Goal: Task Accomplishment & Management: Use online tool/utility

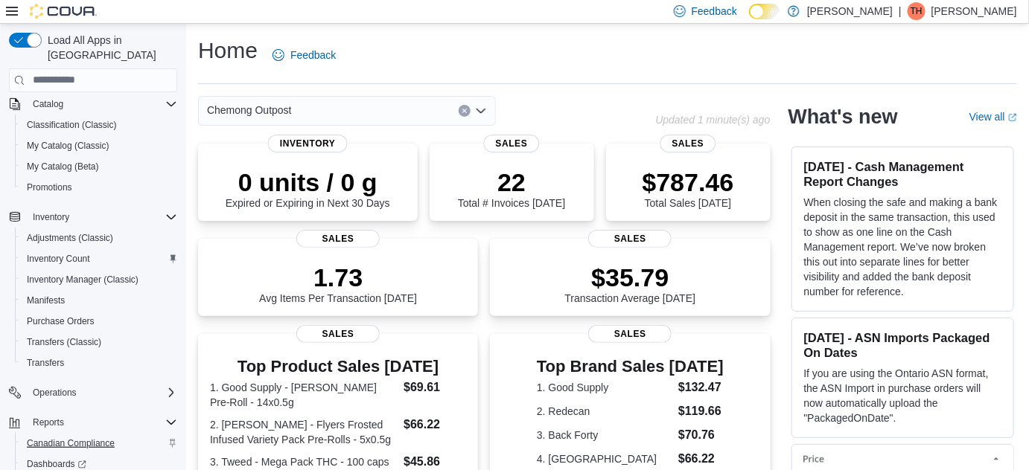
scroll to position [274, 0]
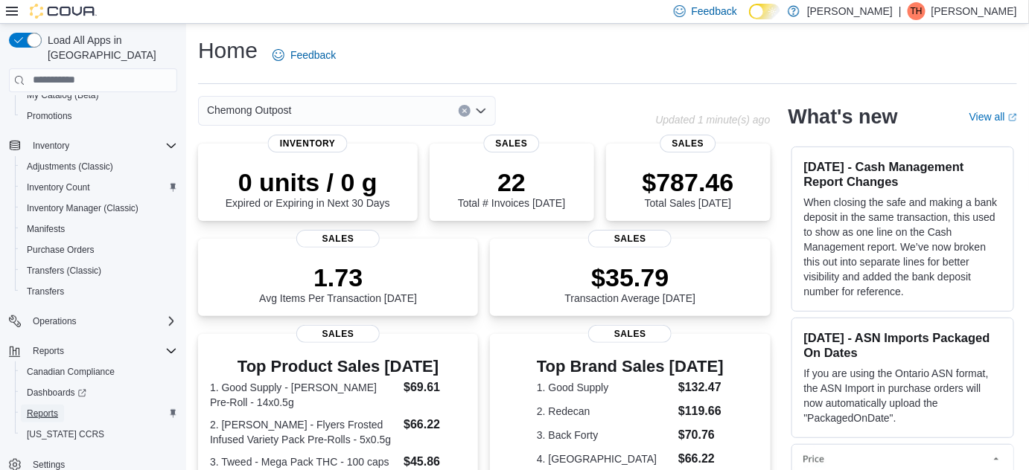
click at [58, 405] on link "Reports" at bounding box center [42, 414] width 43 height 18
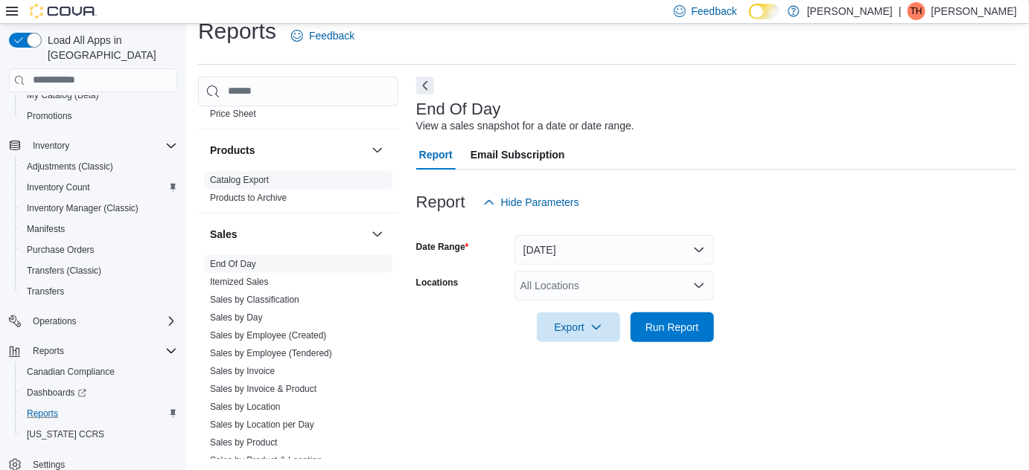
scroll to position [1014, 0]
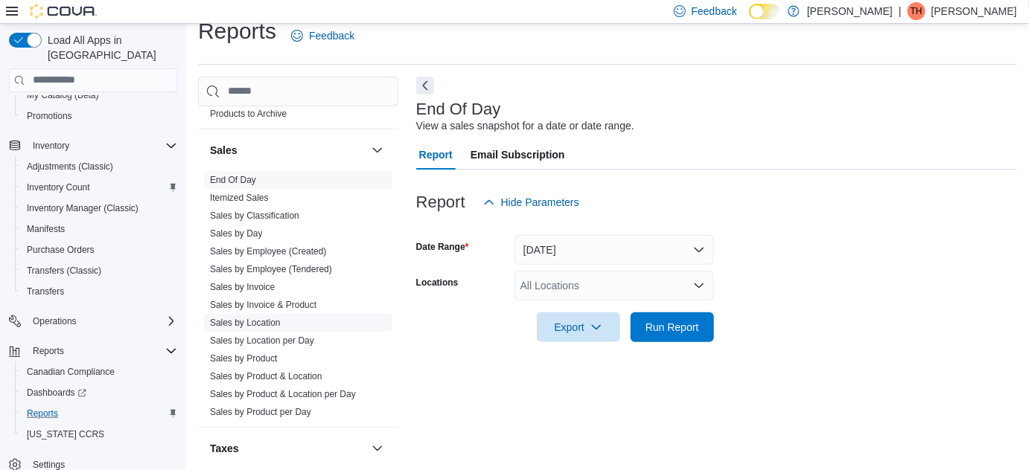
click at [272, 318] on link "Sales by Location" at bounding box center [245, 323] width 71 height 10
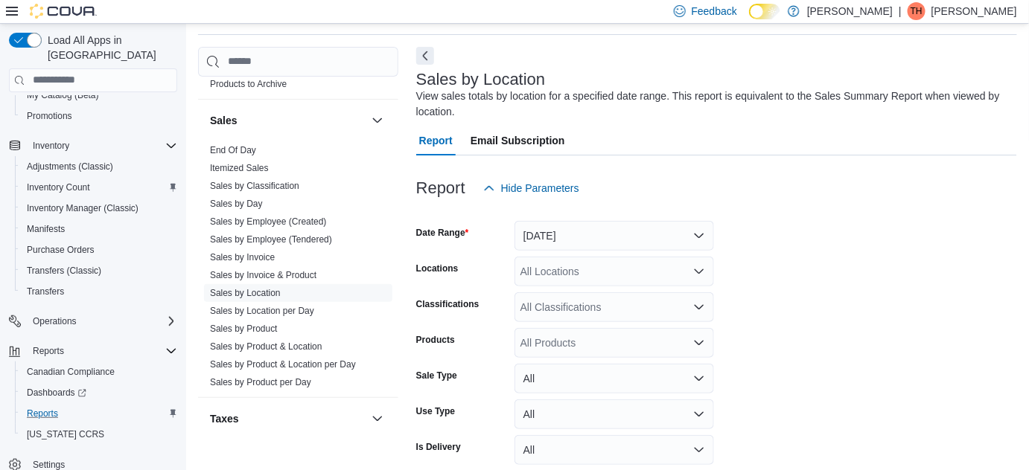
scroll to position [49, 0]
click at [629, 221] on div "Yesterday" at bounding box center [613, 236] width 199 height 30
click at [619, 237] on button "Yesterday" at bounding box center [613, 236] width 199 height 30
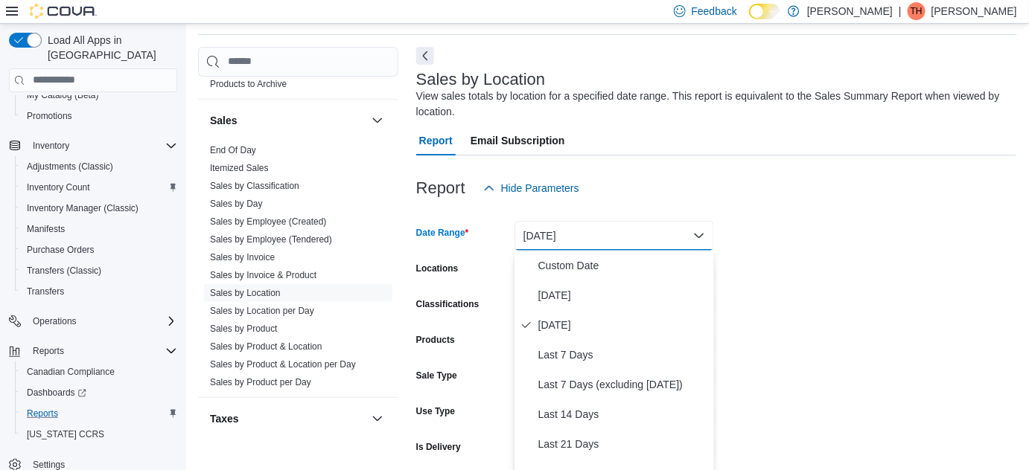
scroll to position [52, 0]
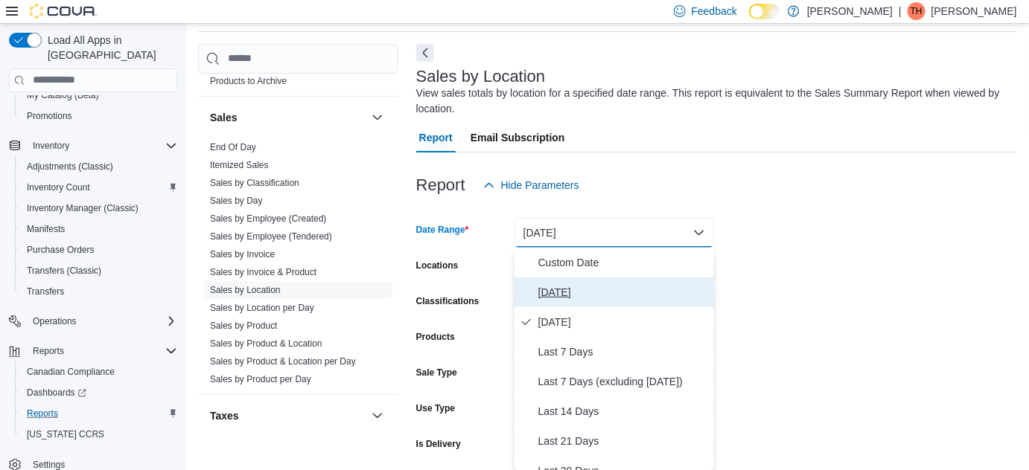
click at [597, 289] on span "Today" at bounding box center [623, 293] width 170 height 18
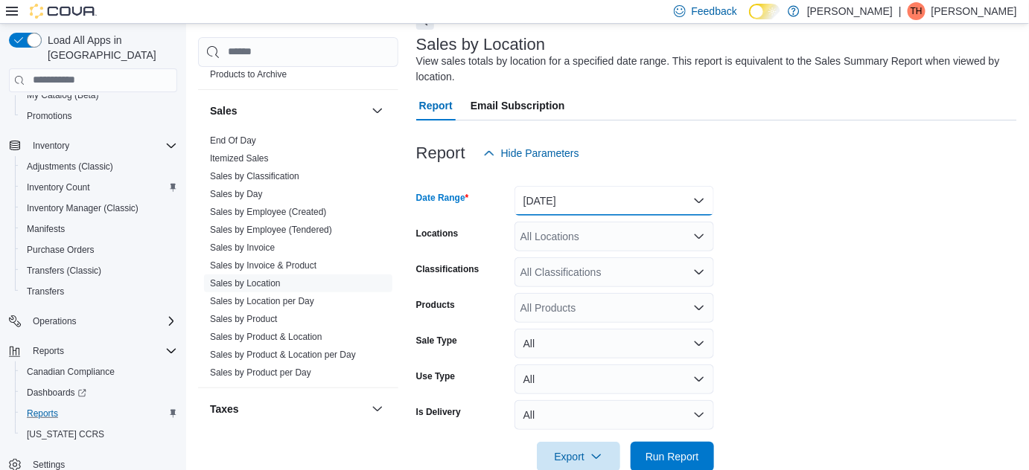
scroll to position [115, 0]
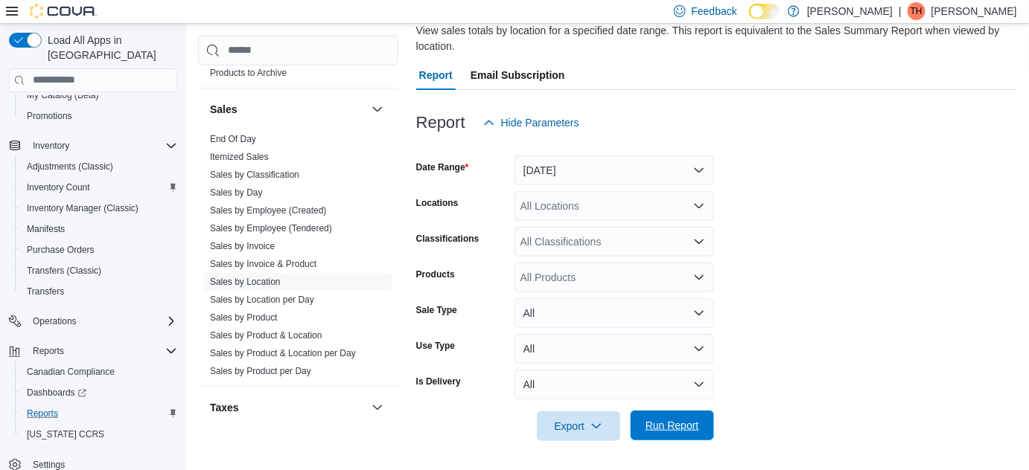
click at [671, 420] on span "Run Report" at bounding box center [672, 425] width 54 height 15
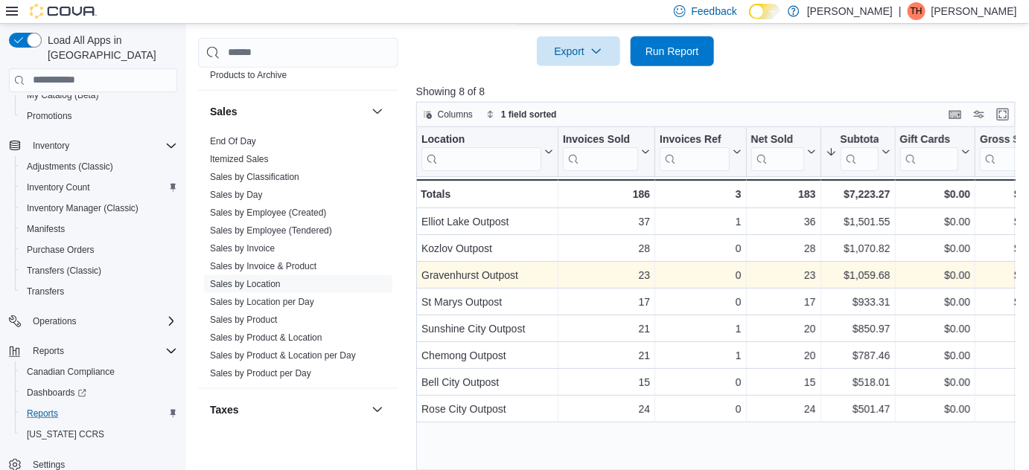
scroll to position [509, 0]
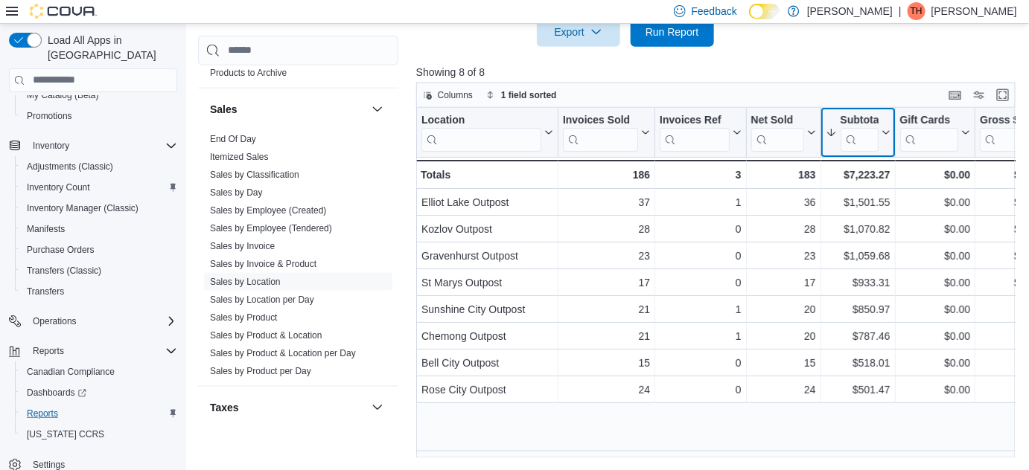
click at [846, 116] on div "Subtotal" at bounding box center [858, 120] width 38 height 14
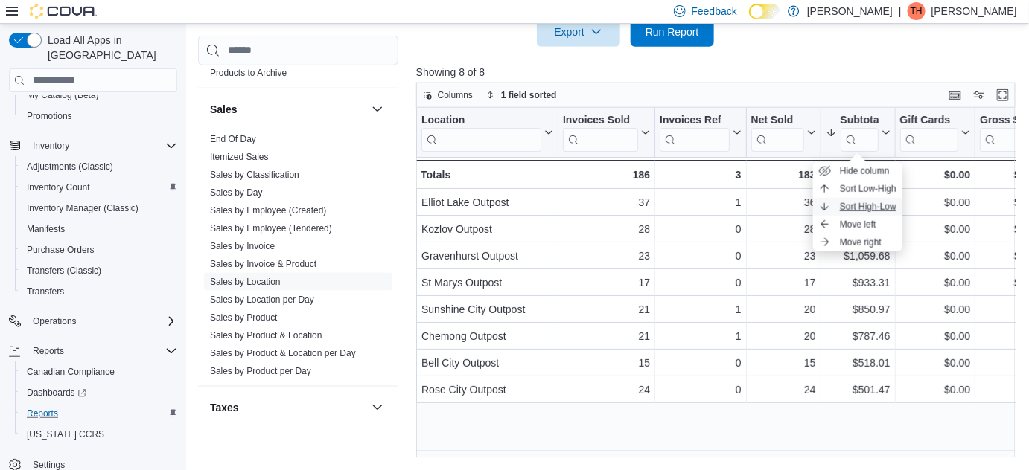
click at [875, 206] on span "Sort High-Low" at bounding box center [867, 207] width 57 height 12
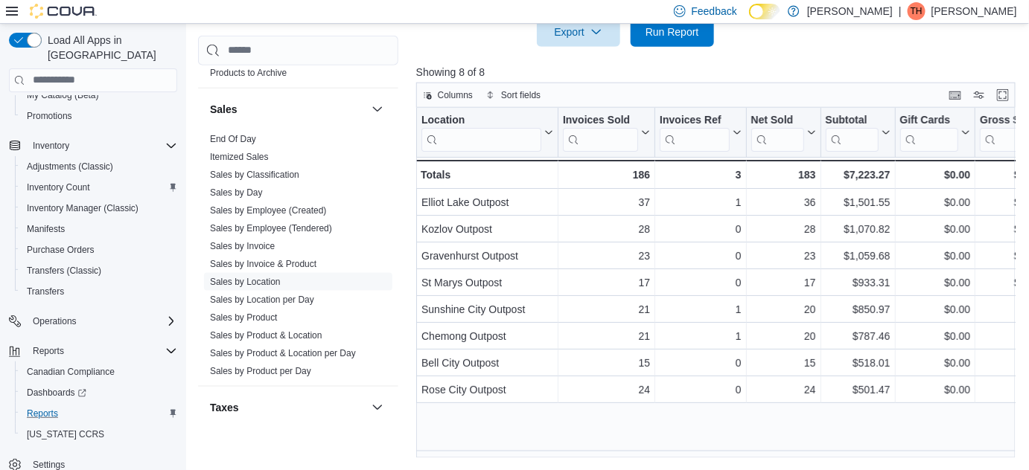
click at [880, 78] on p "Showing 8 of 8" at bounding box center [718, 72] width 605 height 15
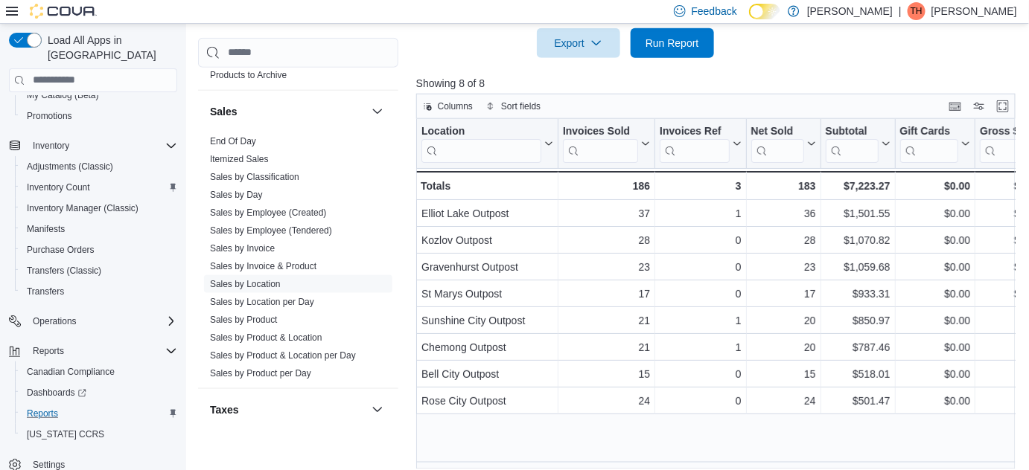
scroll to position [374, 0]
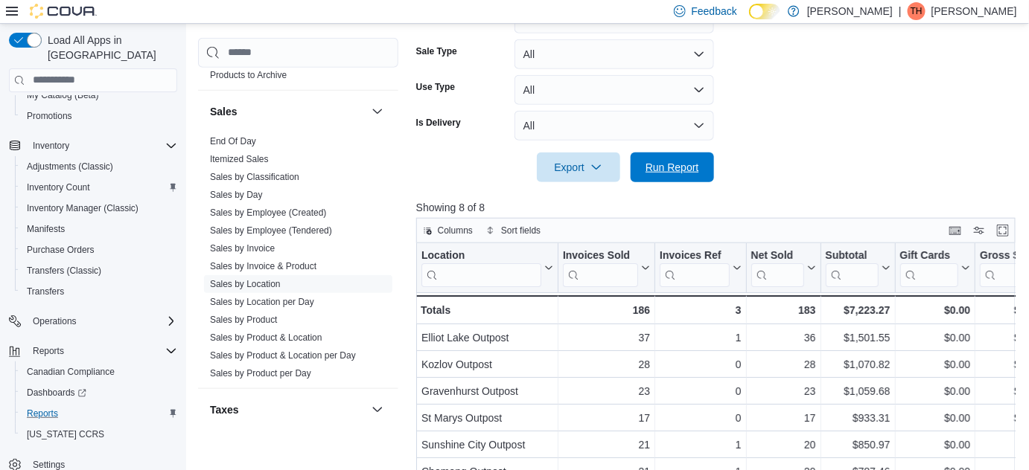
click at [678, 174] on span "Run Report" at bounding box center [671, 168] width 65 height 30
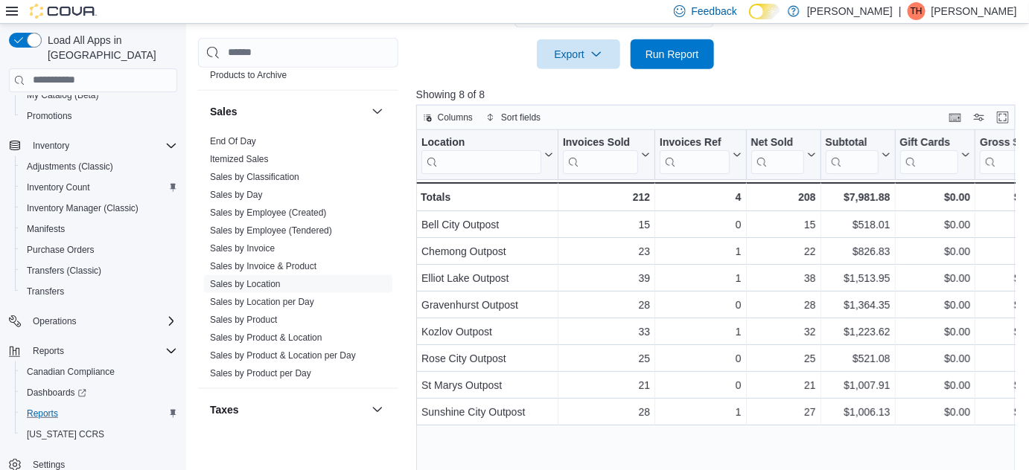
scroll to position [509, 0]
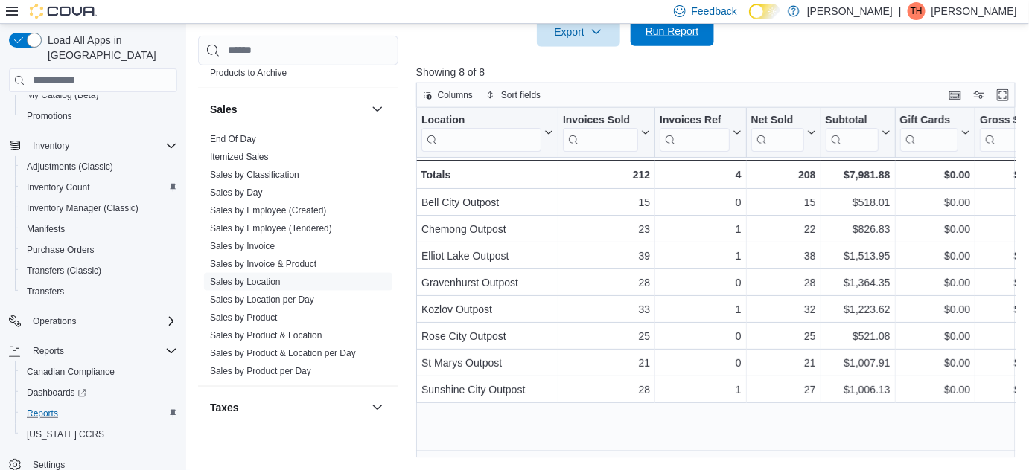
click at [660, 36] on span "Run Report" at bounding box center [672, 31] width 54 height 15
click at [837, 117] on div "Subtotal" at bounding box center [851, 120] width 53 height 14
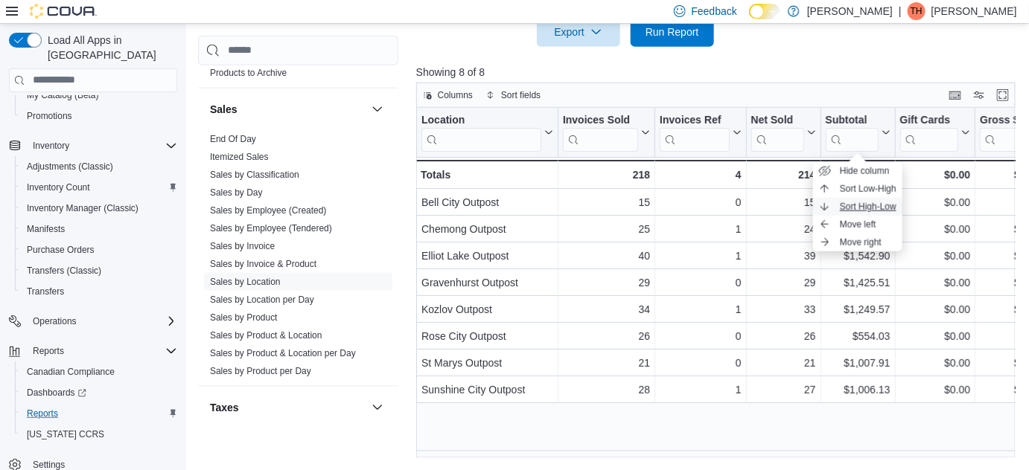
click at [877, 209] on span "Sort High-Low" at bounding box center [867, 207] width 57 height 12
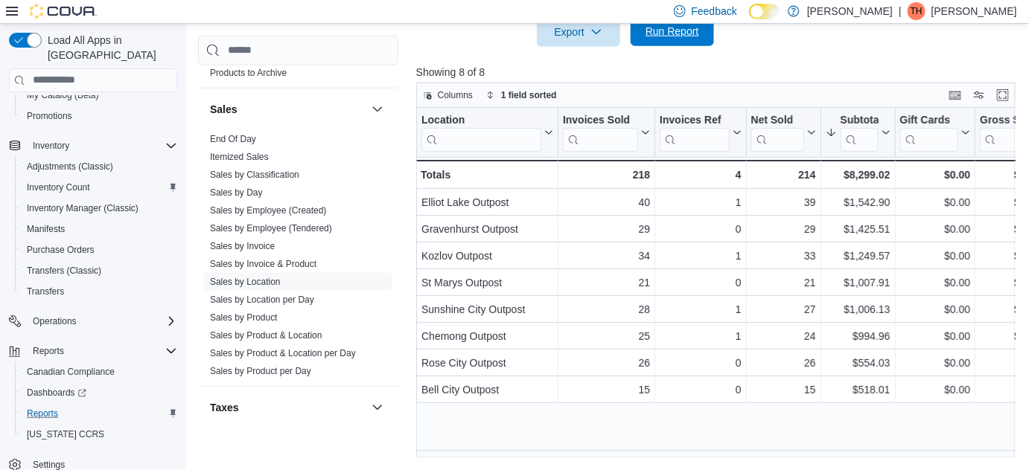
click at [706, 37] on button "Run Report" at bounding box center [671, 31] width 83 height 30
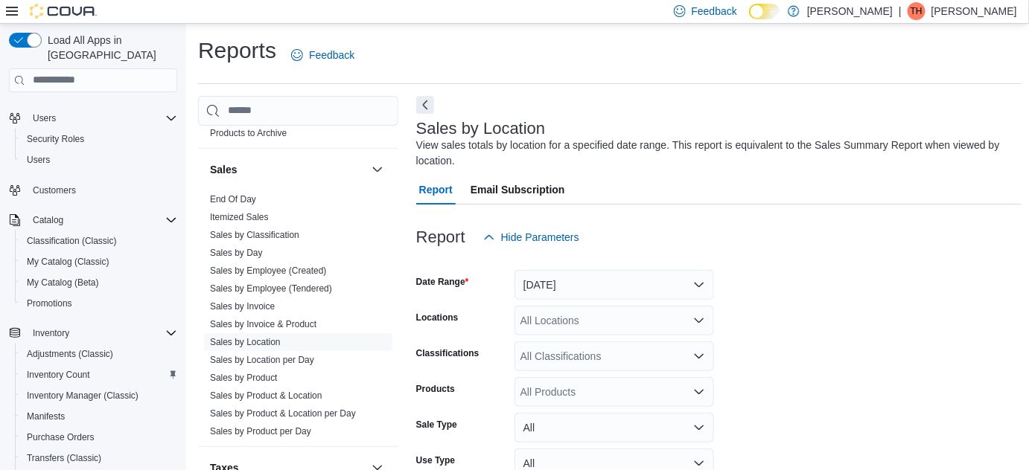
scroll to position [0, 0]
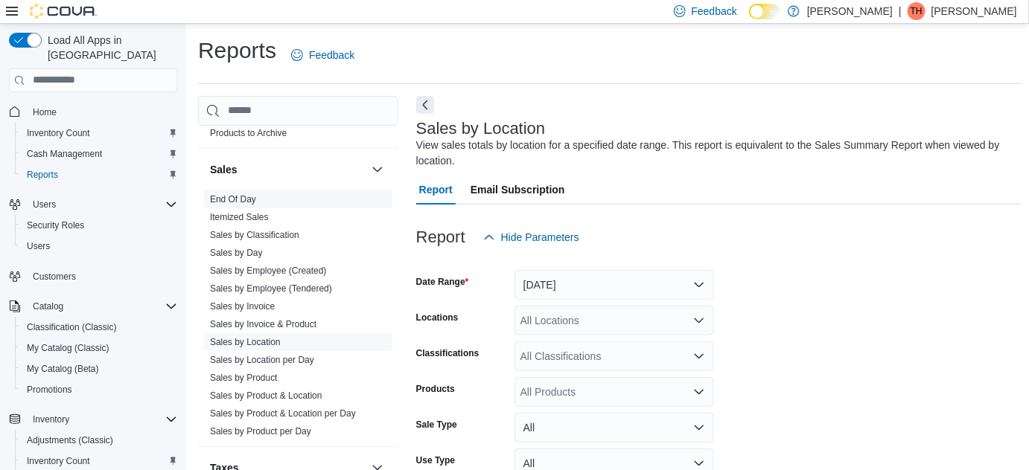
click at [235, 198] on link "End Of Day" at bounding box center [233, 199] width 46 height 10
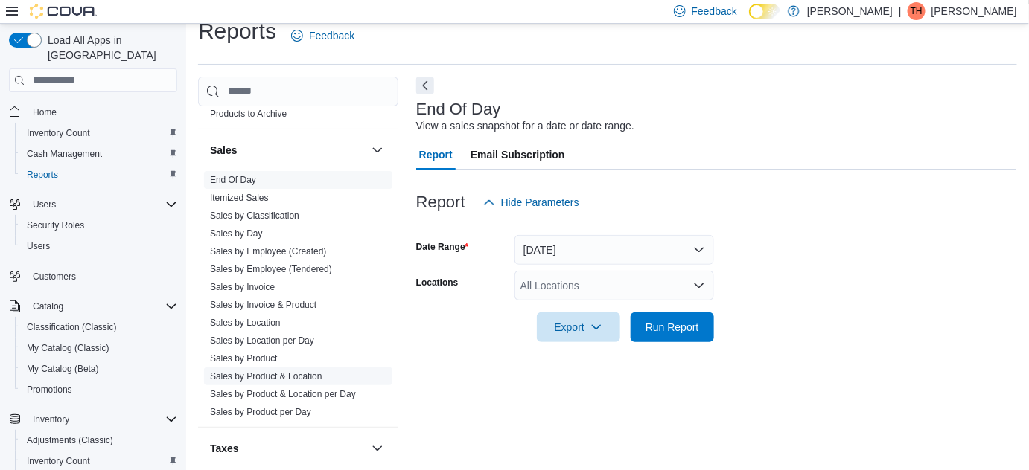
scroll to position [1079, 0]
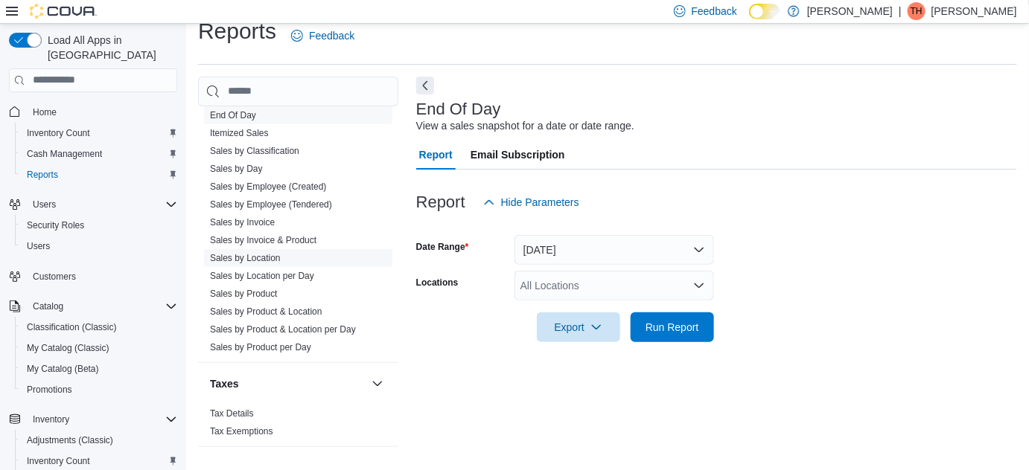
click at [275, 253] on link "Sales by Location" at bounding box center [245, 258] width 71 height 10
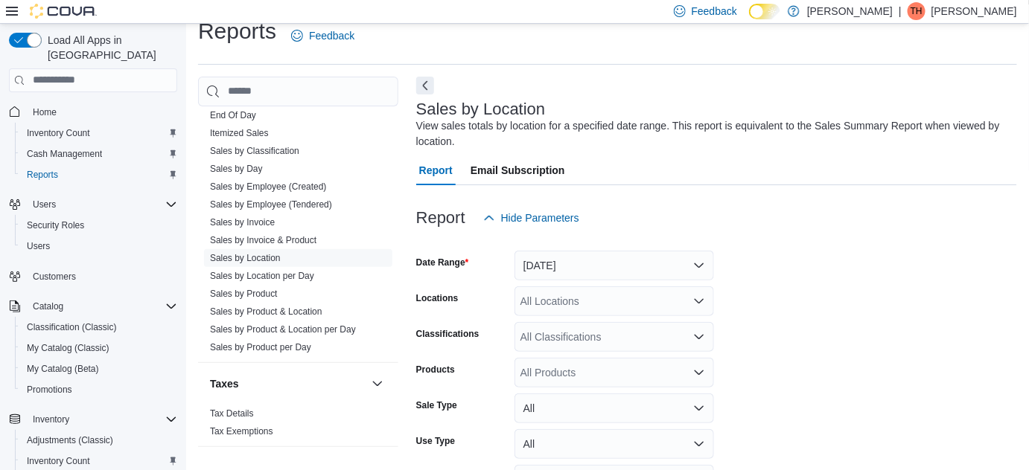
scroll to position [49, 0]
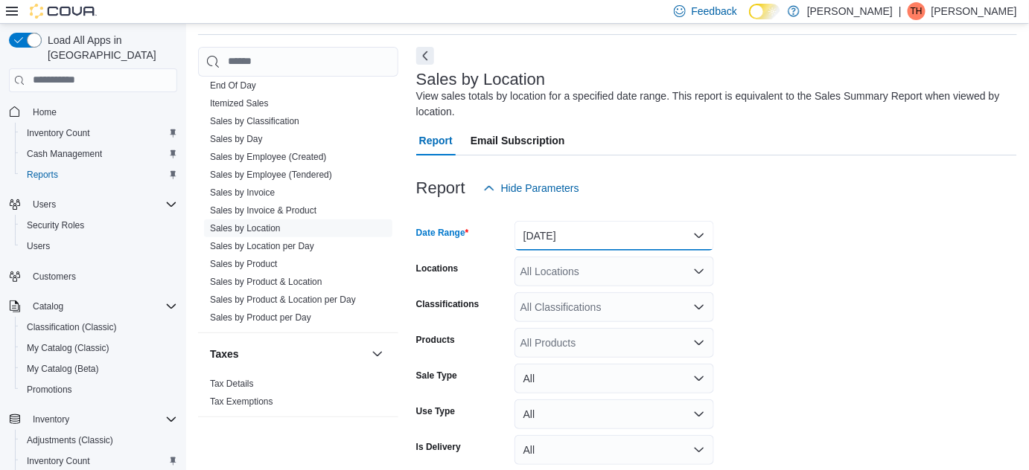
click at [614, 225] on button "Yesterday" at bounding box center [613, 236] width 199 height 30
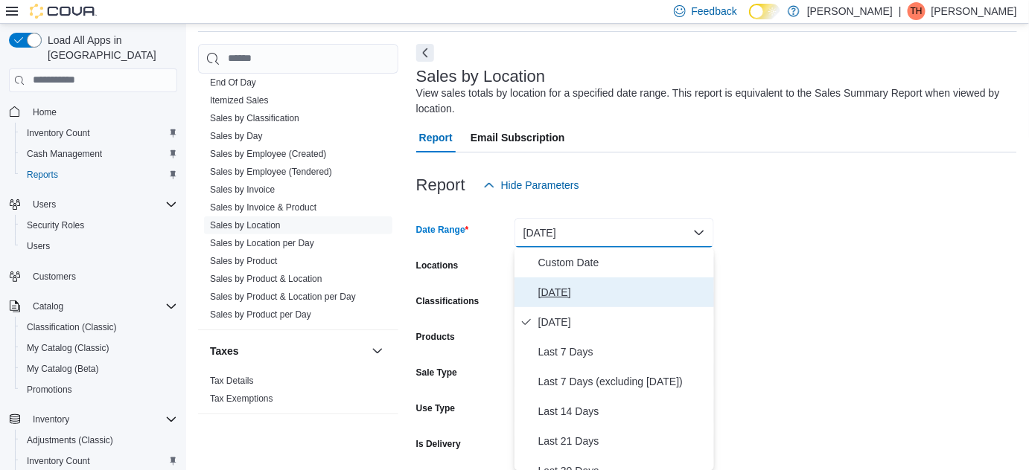
click at [614, 297] on span "Today" at bounding box center [623, 293] width 170 height 18
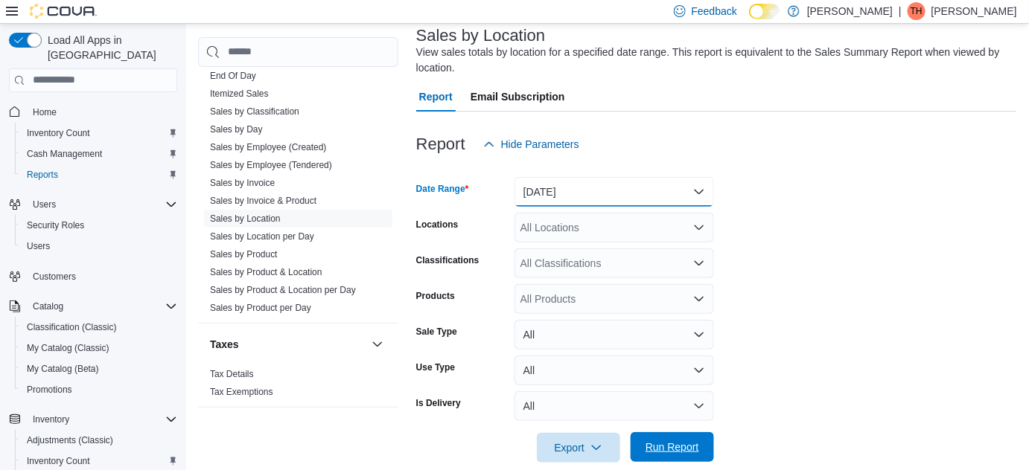
scroll to position [115, 0]
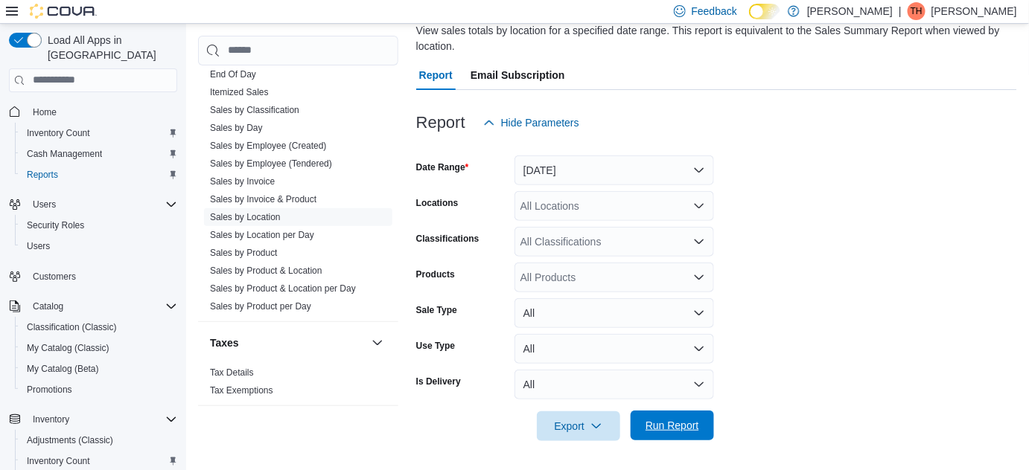
click at [671, 424] on span "Run Report" at bounding box center [672, 425] width 54 height 15
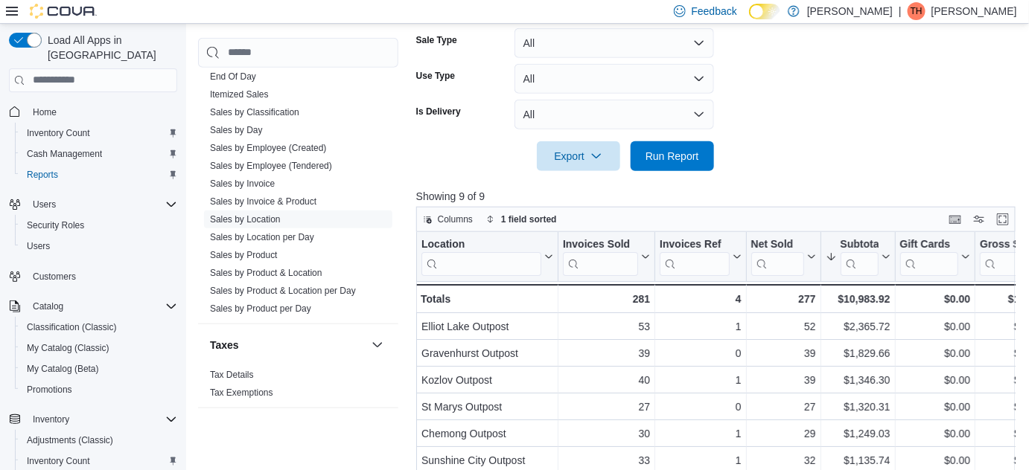
scroll to position [386, 0]
click at [860, 237] on div "Subtotal" at bounding box center [858, 244] width 38 height 14
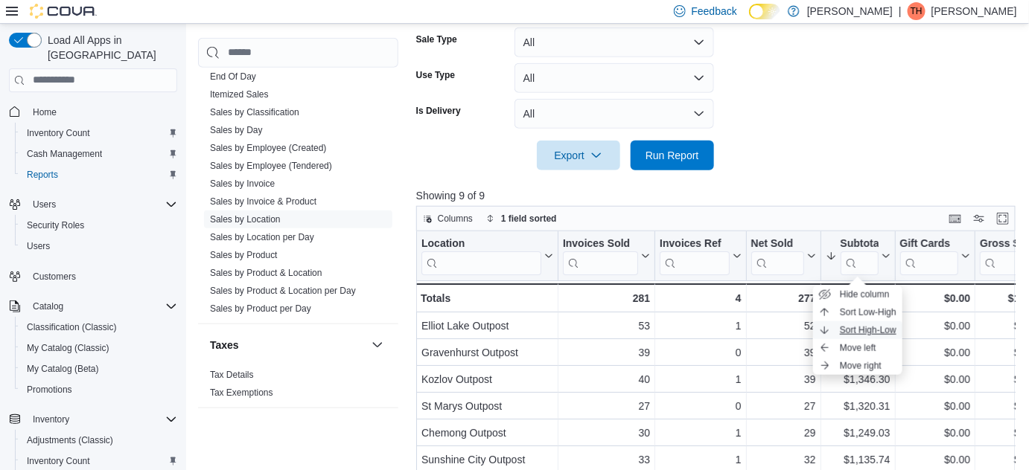
click at [877, 333] on span "Sort High-Low" at bounding box center [867, 330] width 57 height 12
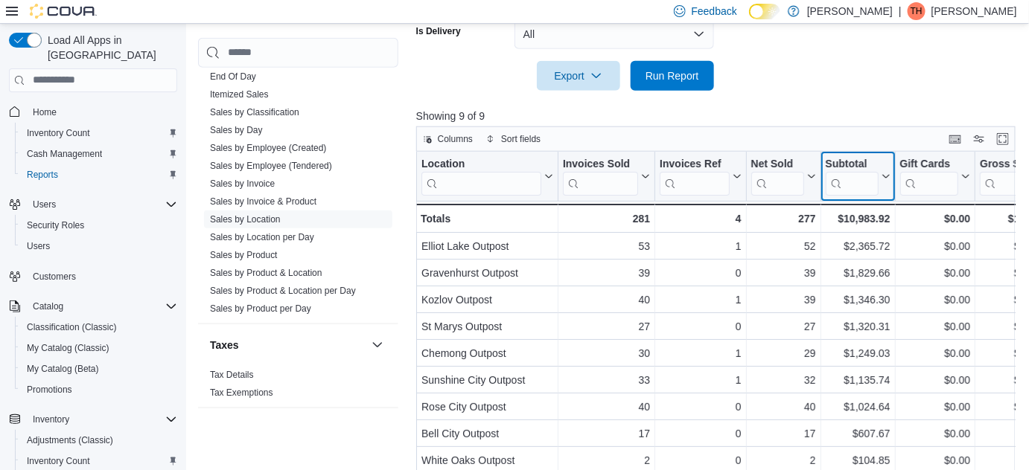
scroll to position [509, 0]
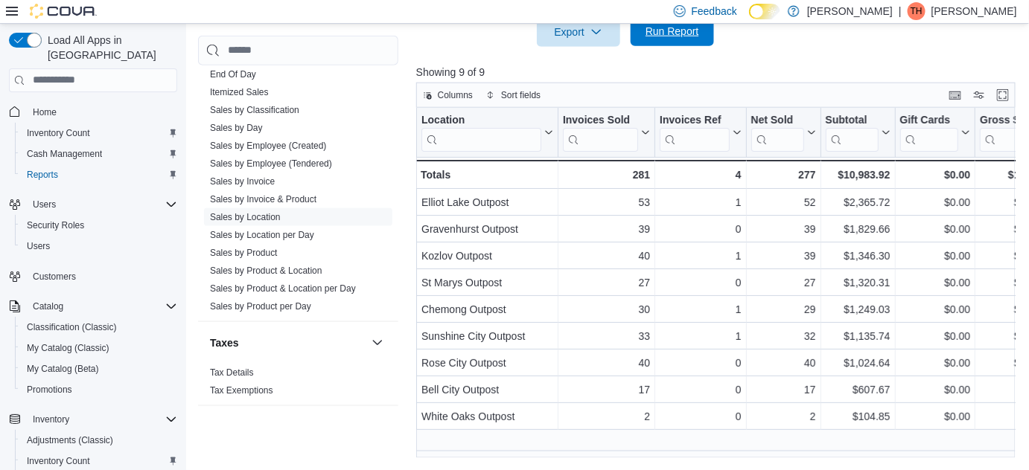
click at [659, 33] on span "Run Report" at bounding box center [672, 31] width 54 height 15
click at [681, 41] on span "Run Report" at bounding box center [671, 31] width 65 height 30
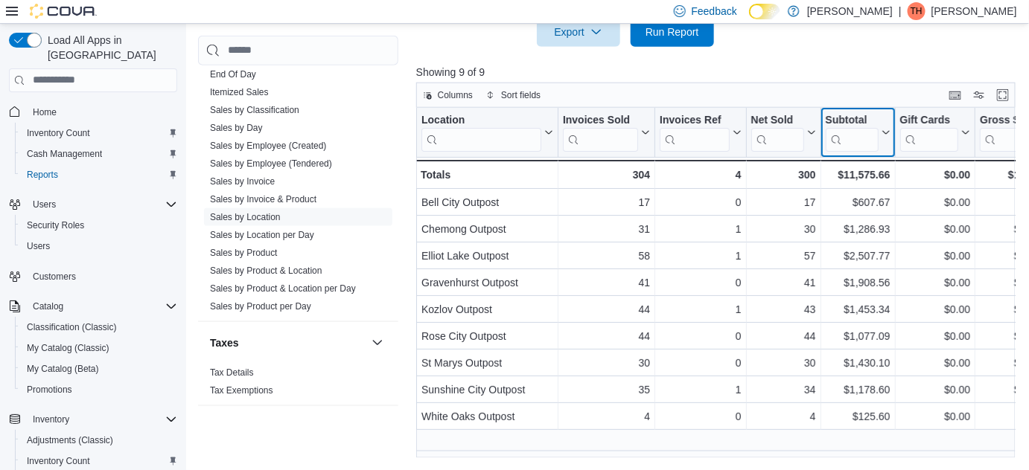
click at [840, 118] on div "Subtotal" at bounding box center [851, 120] width 53 height 14
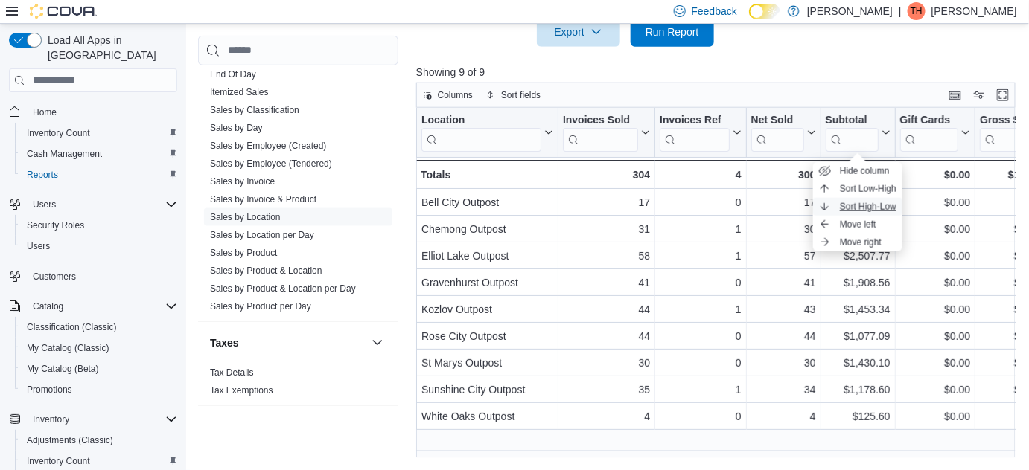
click at [865, 205] on span "Sort High-Low" at bounding box center [867, 207] width 57 height 12
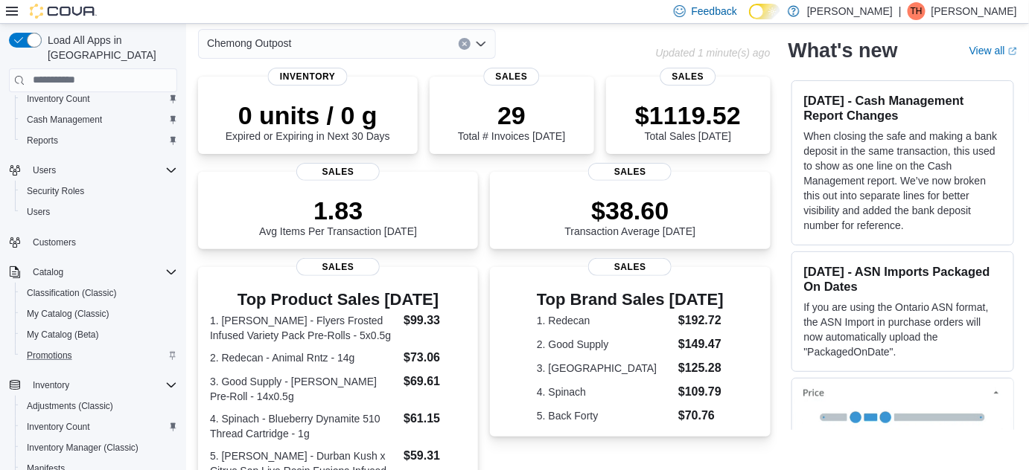
scroll to position [67, 0]
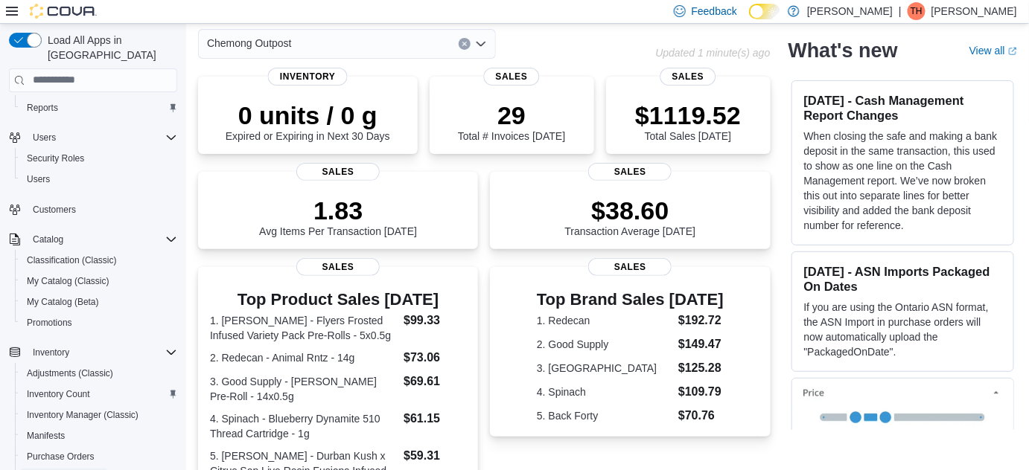
click at [45, 470] on span "Transfers (Classic)" at bounding box center [64, 478] width 74 height 12
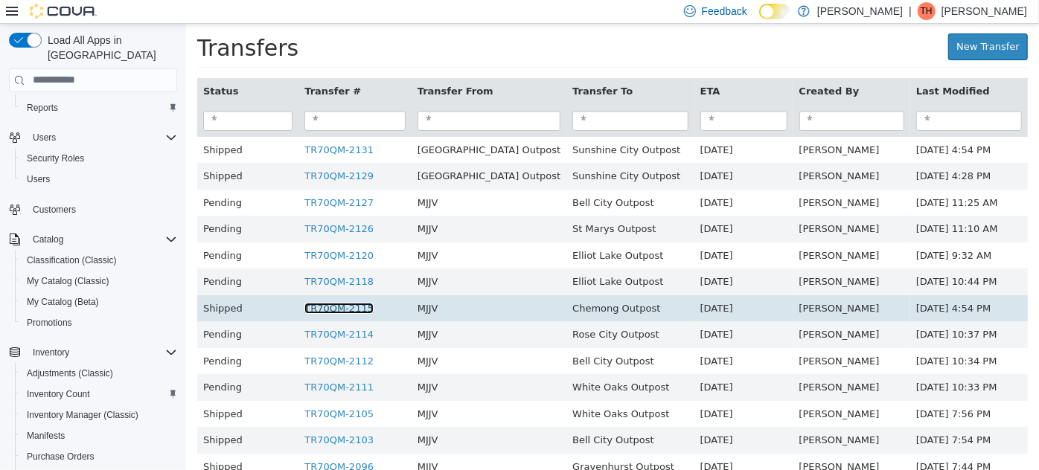
click at [325, 305] on link "TR70QM-2115" at bounding box center [338, 307] width 69 height 11
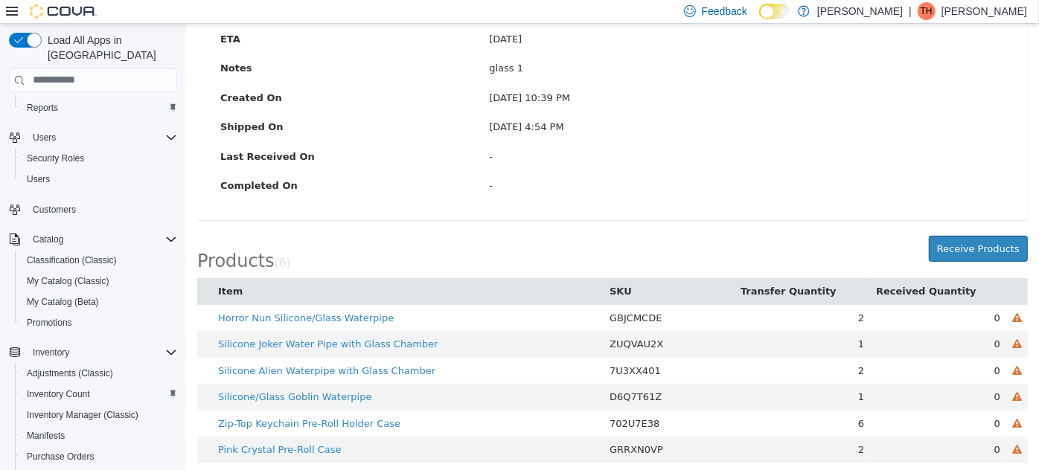
scroll to position [228, 0]
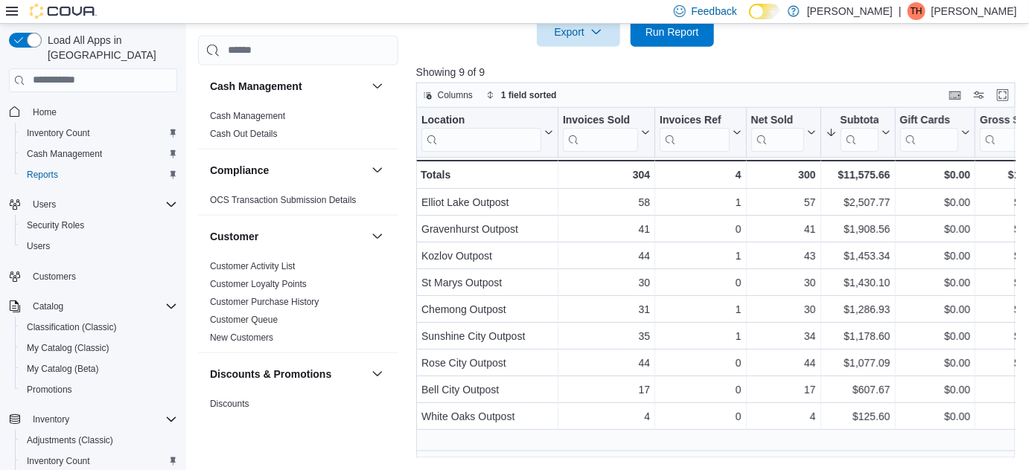
scroll to position [1079, 0]
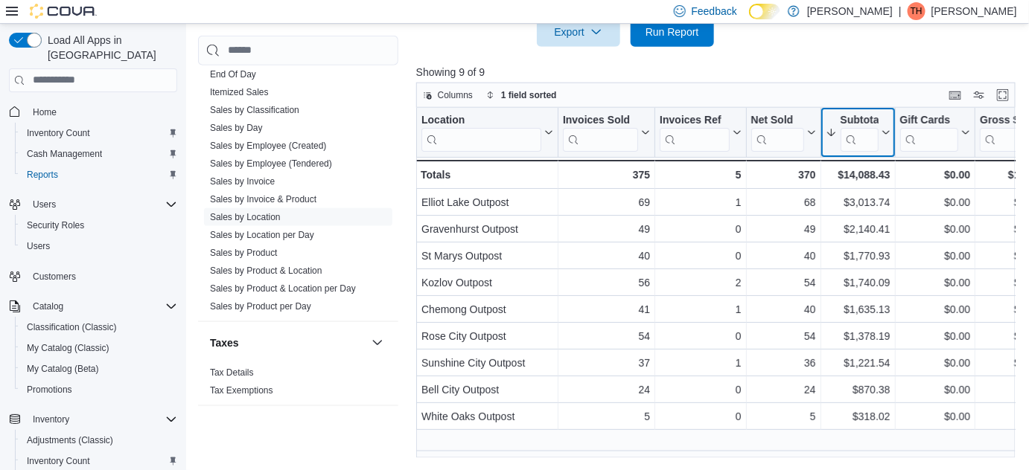
click at [839, 114] on div "Subtotal" at bounding box center [858, 120] width 38 height 14
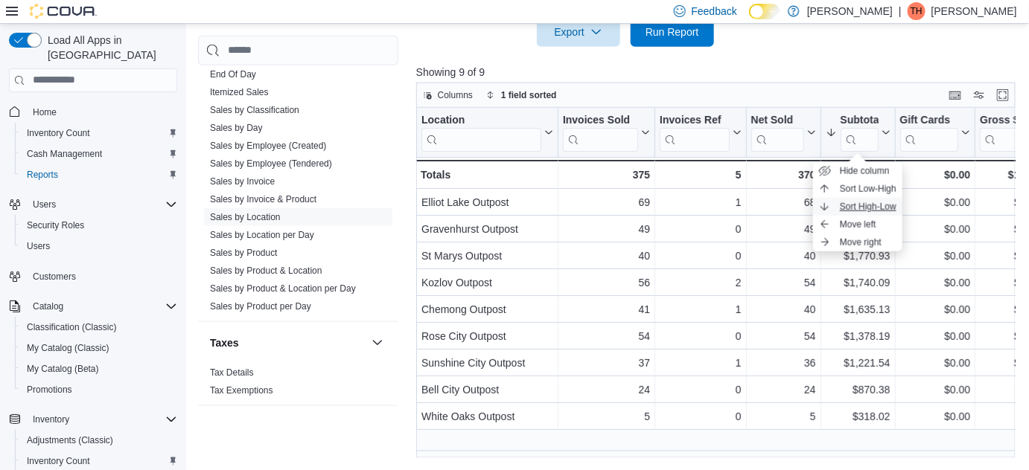
click at [900, 205] on button "Sort High-Low" at bounding box center [857, 207] width 89 height 18
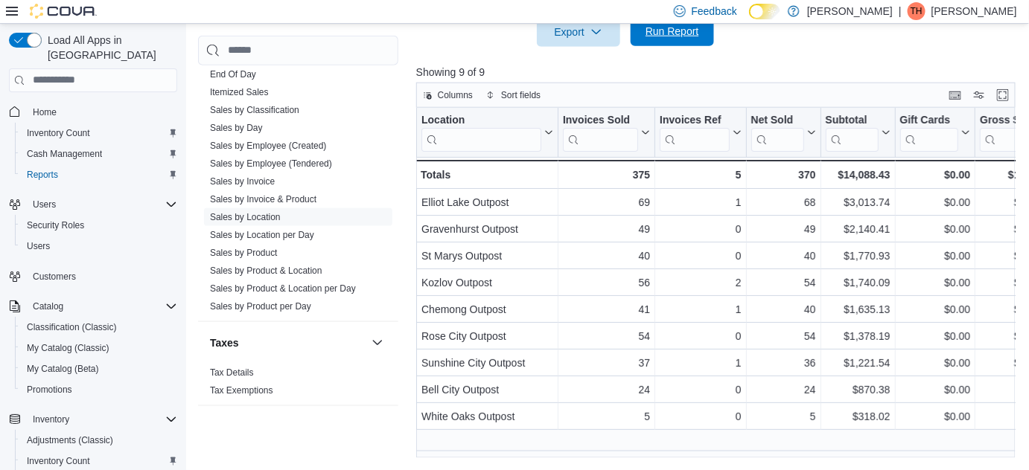
click at [700, 39] on span "Run Report" at bounding box center [671, 31] width 65 height 30
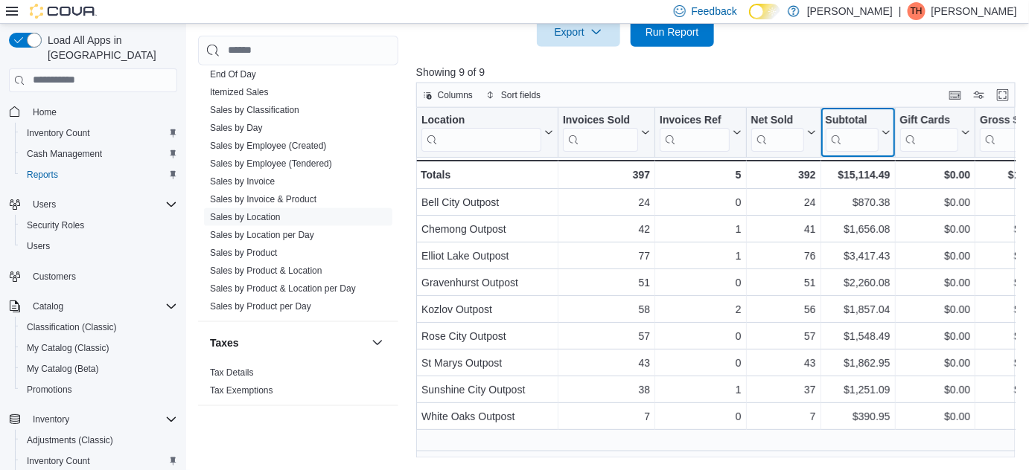
click at [863, 120] on div "Subtotal" at bounding box center [851, 120] width 53 height 14
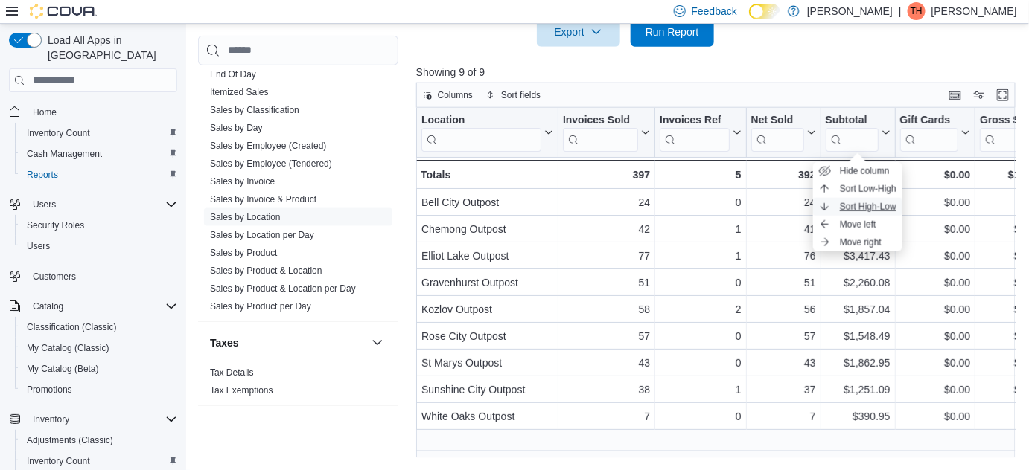
click at [889, 208] on span "Sort High-Low" at bounding box center [867, 207] width 57 height 12
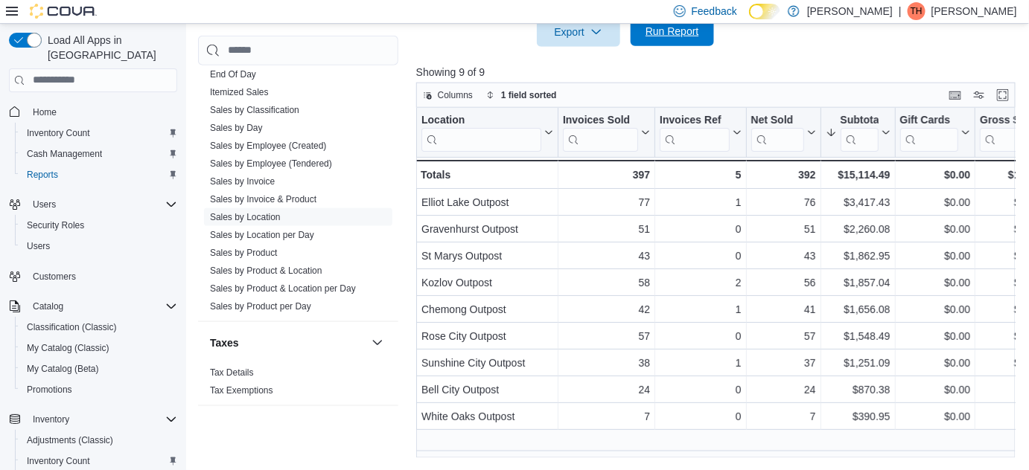
click at [694, 35] on span "Run Report" at bounding box center [672, 31] width 54 height 15
click at [839, 121] on div "Subtotal" at bounding box center [858, 120] width 38 height 14
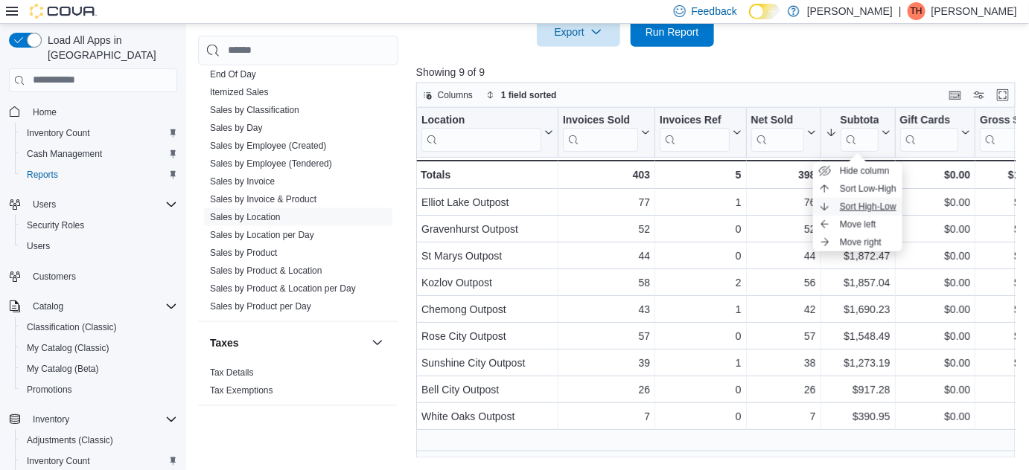
click at [871, 211] on span "Sort High-Low" at bounding box center [867, 207] width 57 height 12
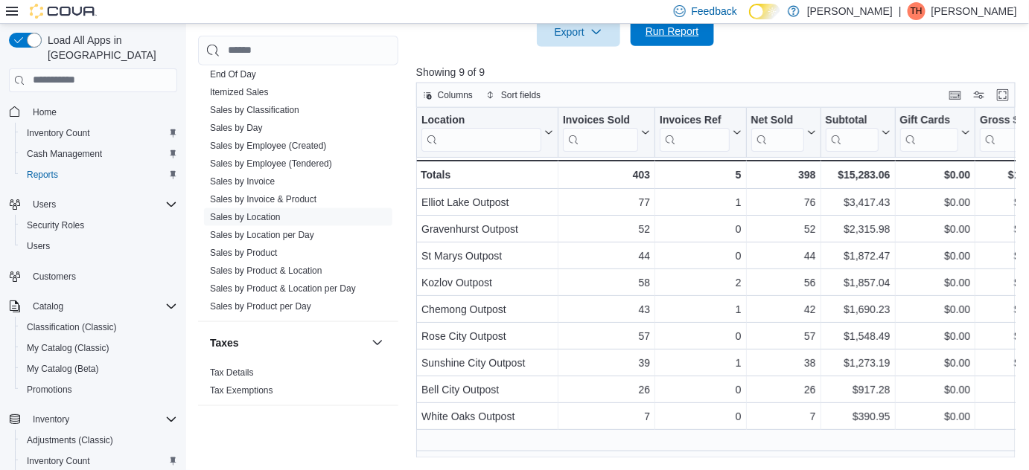
click at [644, 41] on span "Run Report" at bounding box center [671, 31] width 65 height 30
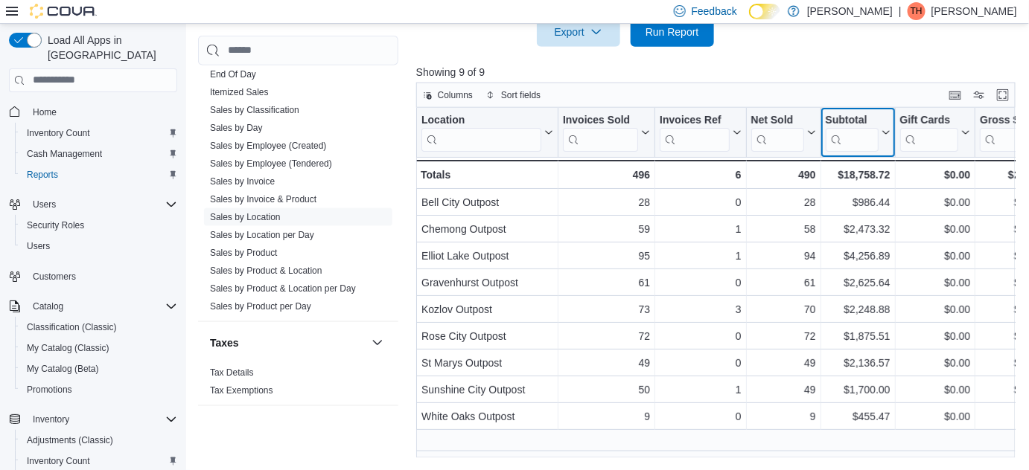
click at [846, 118] on div "Subtotal" at bounding box center [851, 120] width 53 height 14
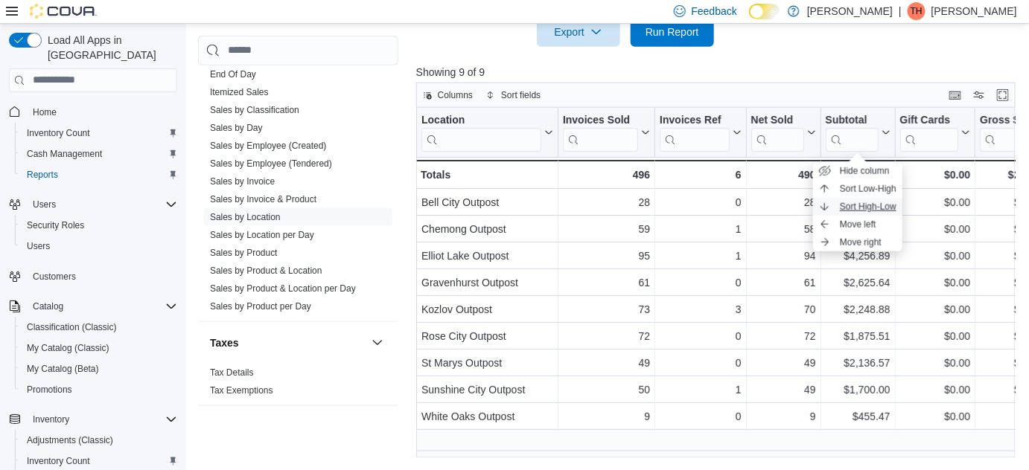
click at [865, 202] on span "Sort High-Low" at bounding box center [867, 207] width 57 height 12
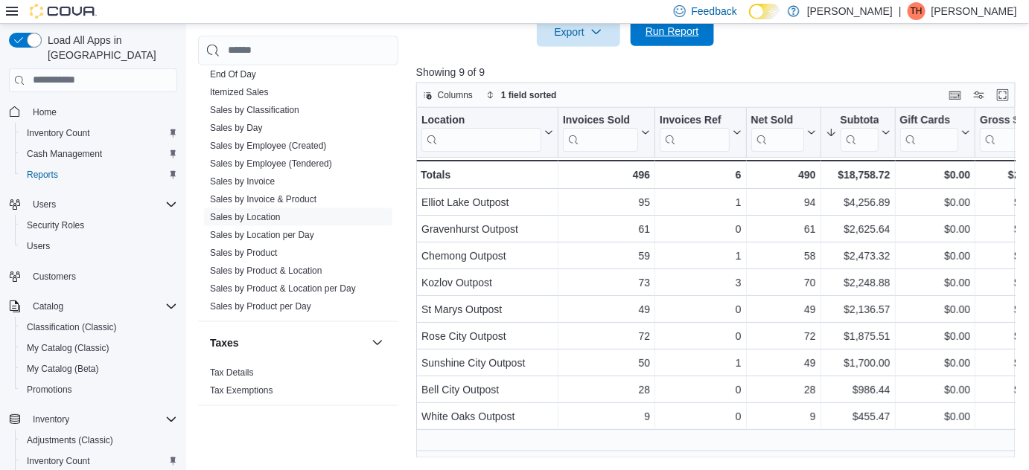
click at [662, 25] on span "Run Report" at bounding box center [672, 31] width 54 height 15
click at [665, 34] on span "Run Report" at bounding box center [672, 31] width 54 height 15
click at [849, 115] on div "Subtotal" at bounding box center [858, 120] width 38 height 14
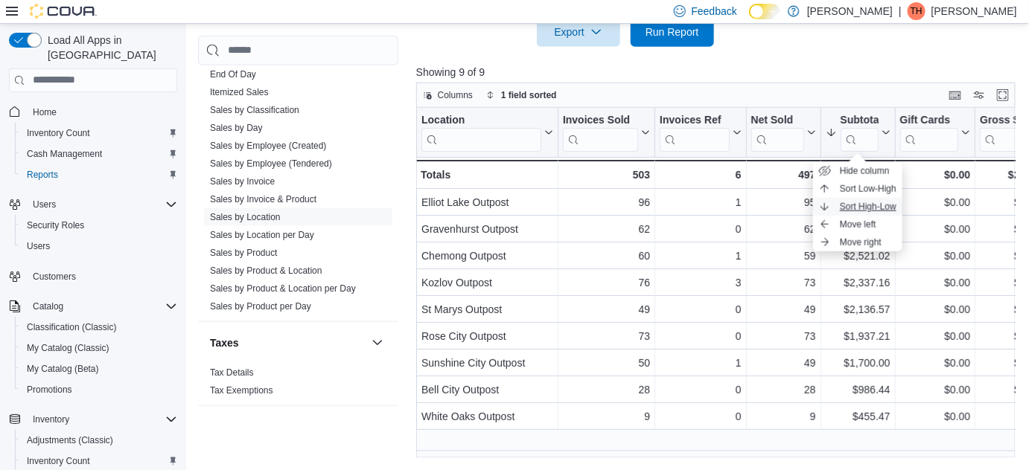
click at [844, 198] on button "Sort High-Low" at bounding box center [857, 207] width 89 height 18
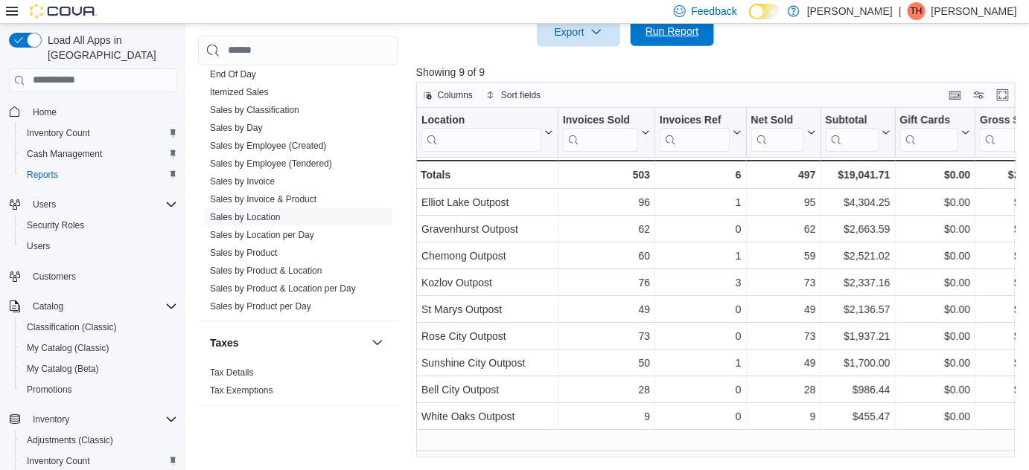
click at [689, 41] on span "Run Report" at bounding box center [671, 31] width 65 height 30
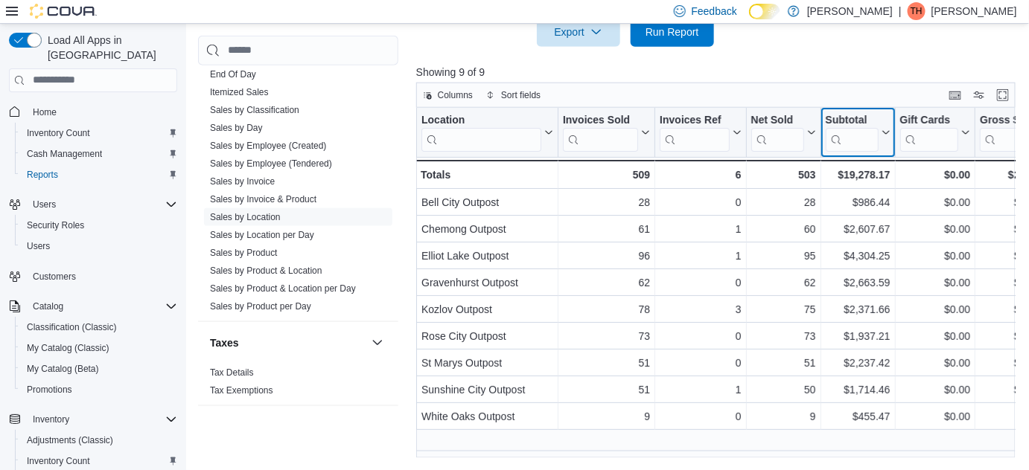
click at [861, 122] on div "Subtotal" at bounding box center [851, 120] width 53 height 14
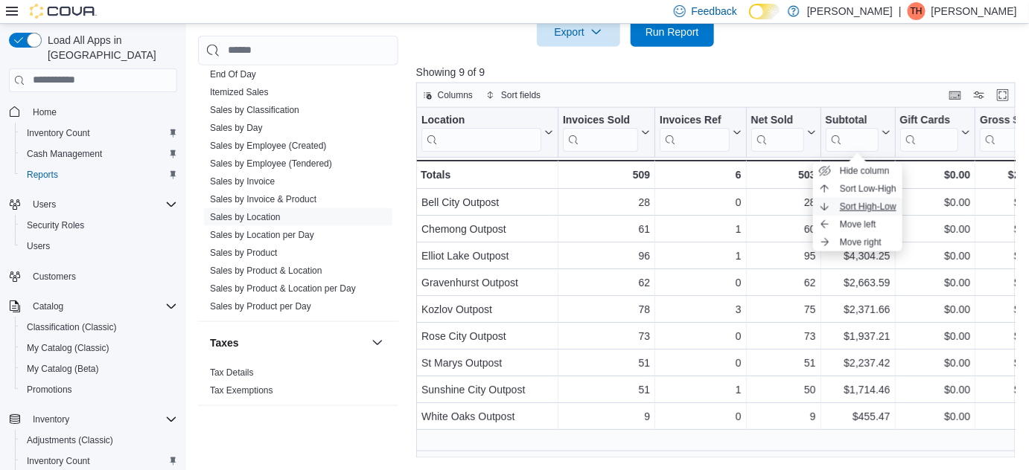
click at [867, 205] on span "Sort High-Low" at bounding box center [867, 207] width 57 height 12
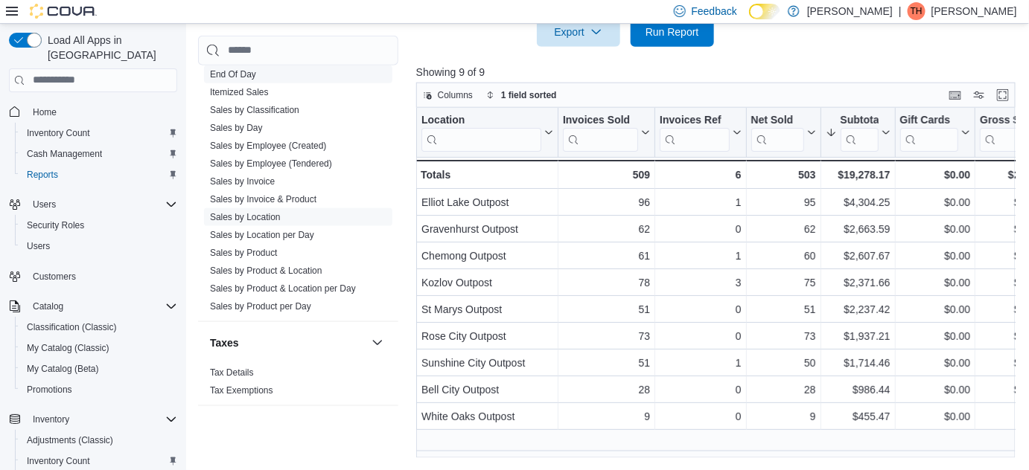
click at [226, 71] on link "End Of Day" at bounding box center [233, 73] width 46 height 10
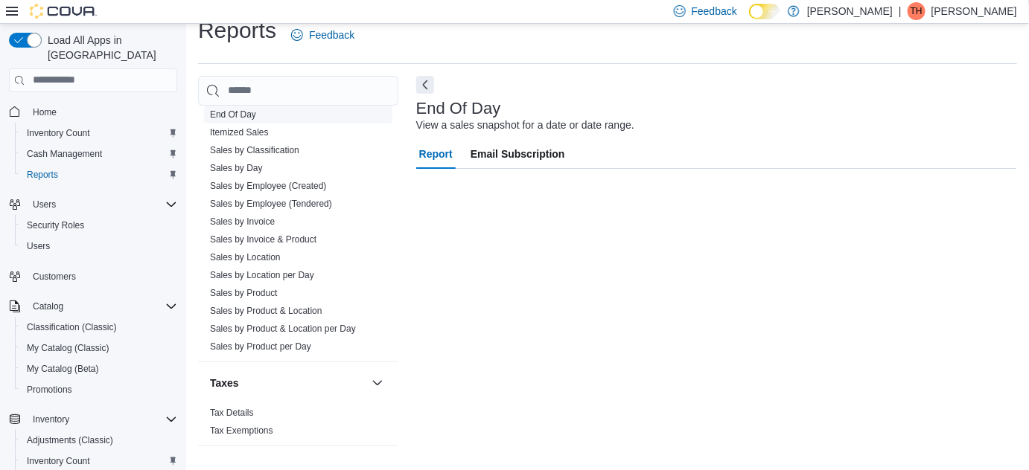
scroll to position [19, 0]
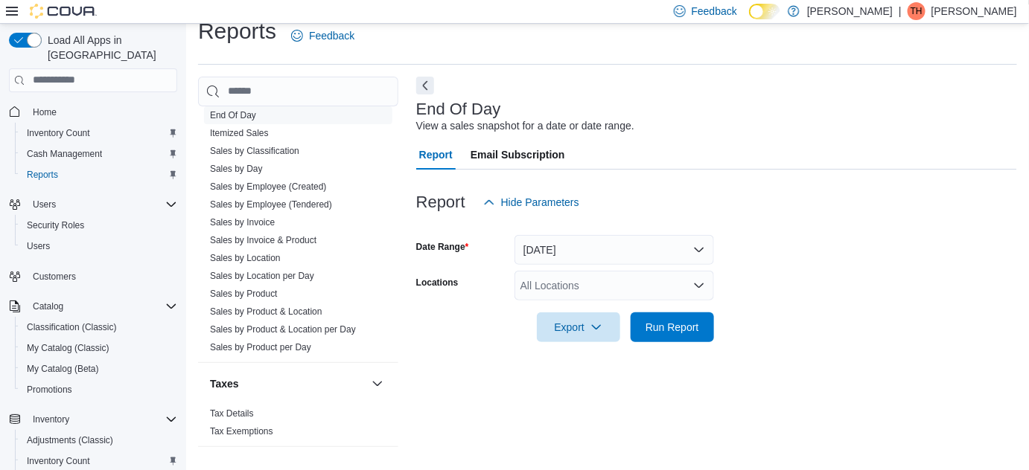
click at [601, 275] on div "All Locations" at bounding box center [613, 286] width 199 height 30
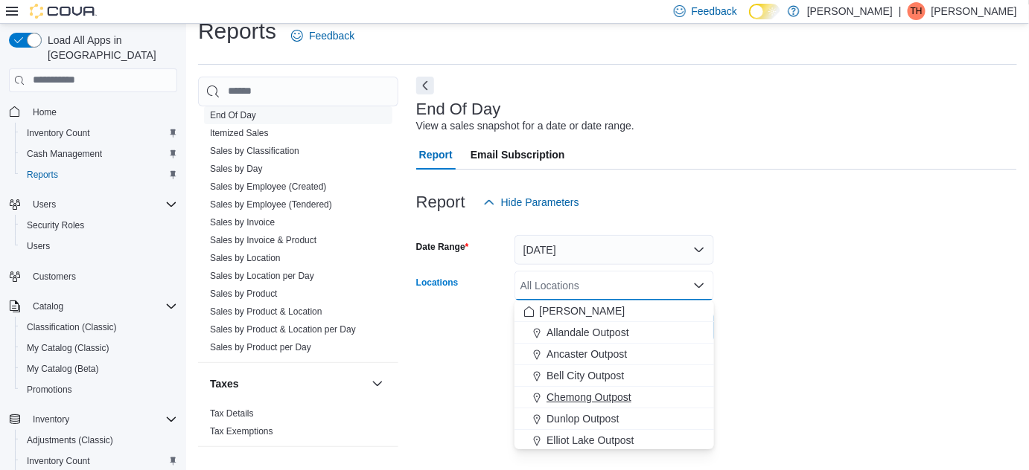
click at [622, 397] on span "Chemong Outpost" at bounding box center [588, 397] width 85 height 15
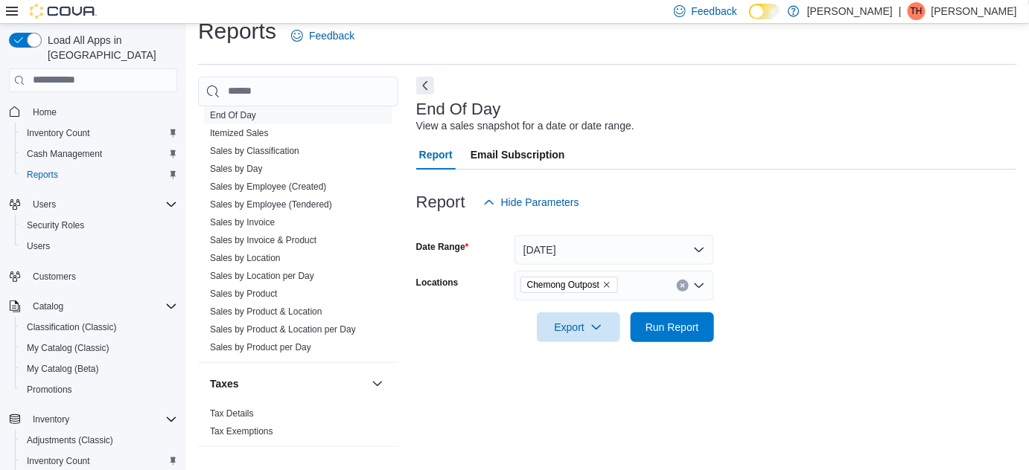
click at [813, 268] on form "Date Range Today Locations Chemong Outpost Export Run Report" at bounding box center [716, 279] width 601 height 125
click at [704, 319] on button "Run Report" at bounding box center [671, 327] width 83 height 30
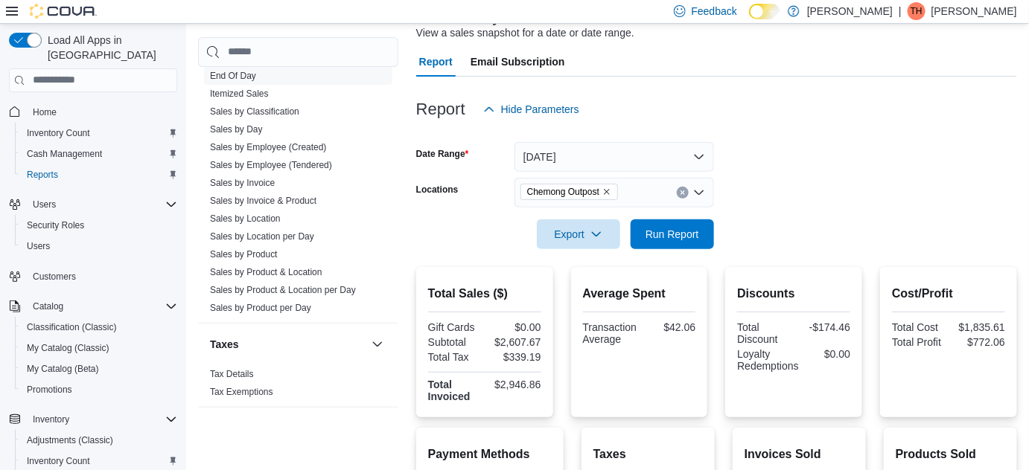
scroll to position [33, 0]
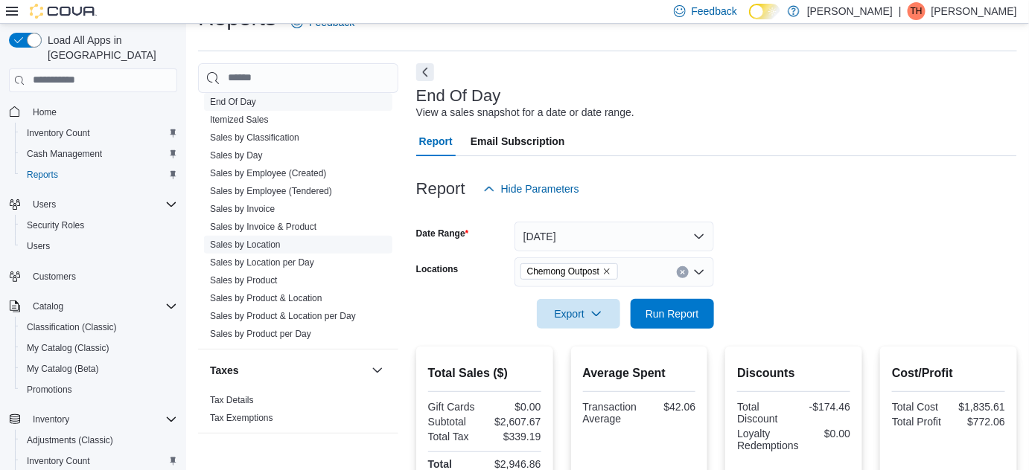
click at [266, 240] on link "Sales by Location" at bounding box center [245, 245] width 71 height 10
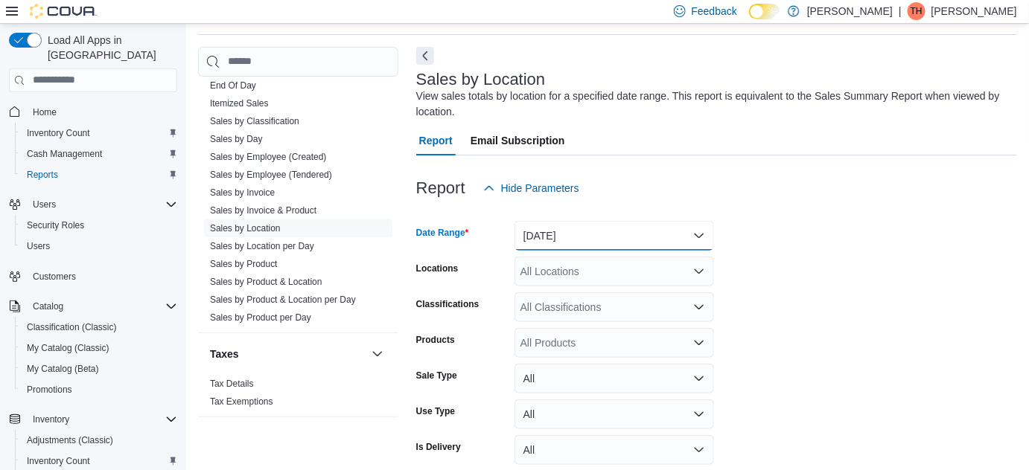
click at [676, 232] on button "Yesterday" at bounding box center [613, 236] width 199 height 30
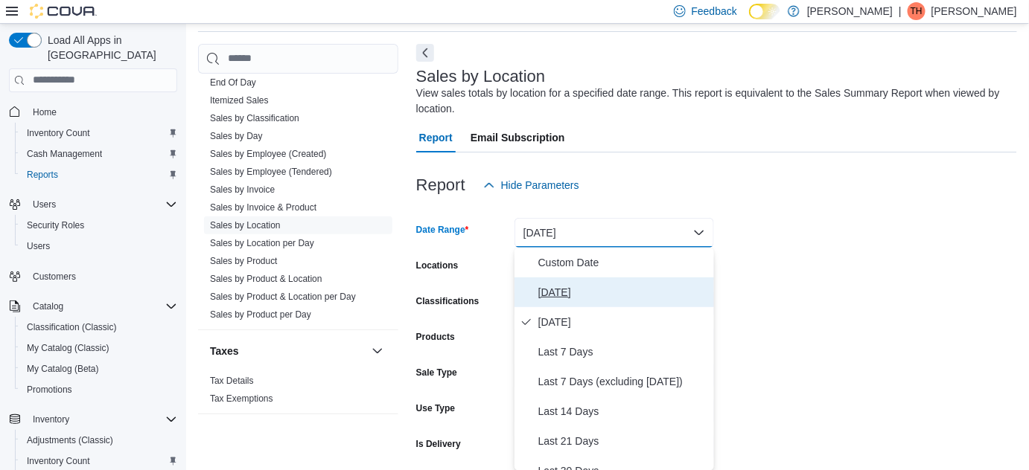
click at [652, 286] on span "[DATE]" at bounding box center [623, 293] width 170 height 18
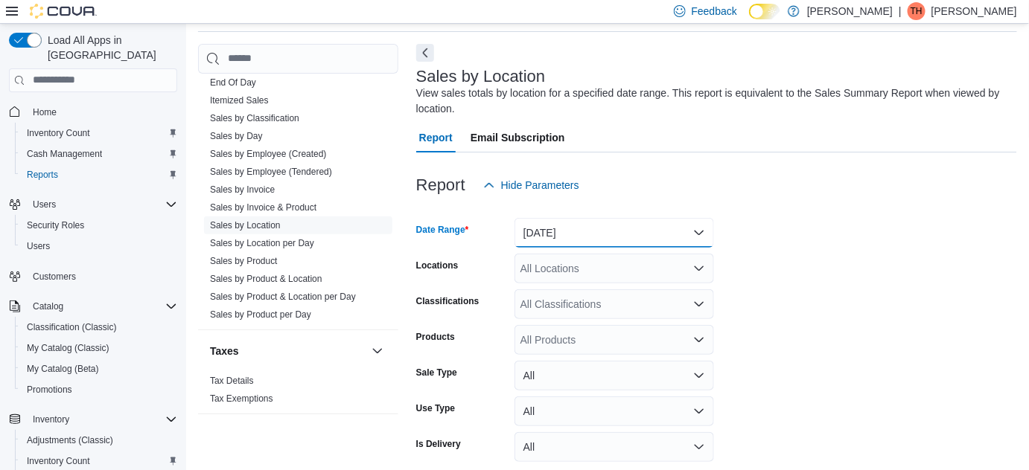
scroll to position [115, 0]
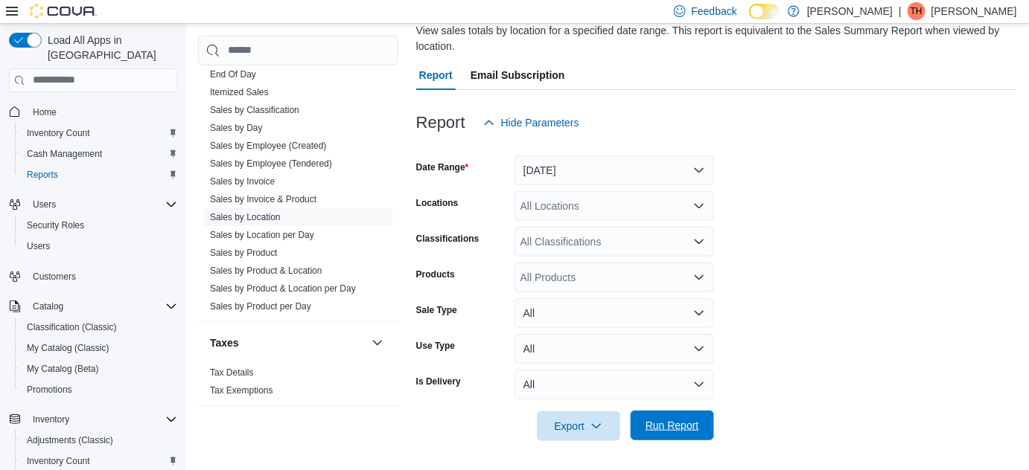
click at [679, 432] on span "Run Report" at bounding box center [671, 426] width 65 height 30
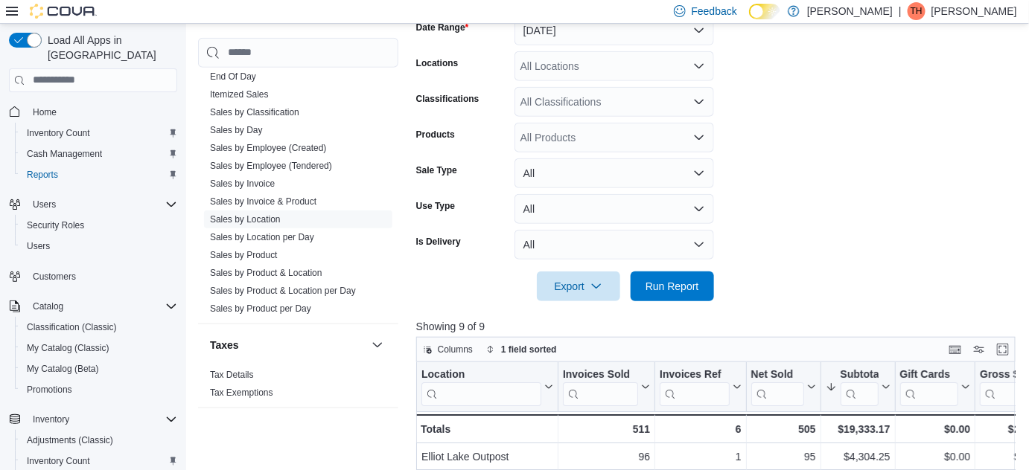
scroll to position [509, 0]
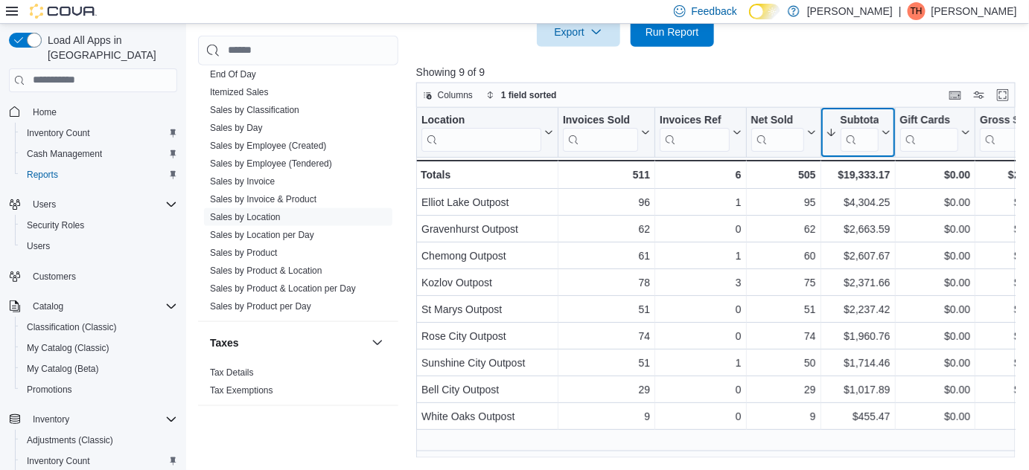
click at [872, 118] on div "Subtotal" at bounding box center [858, 120] width 38 height 14
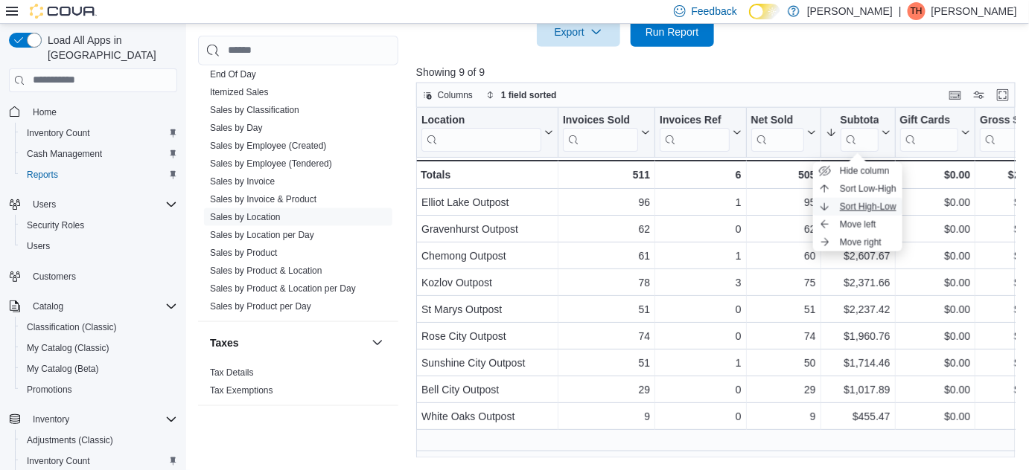
click at [872, 199] on button "Sort High-Low" at bounding box center [857, 207] width 89 height 18
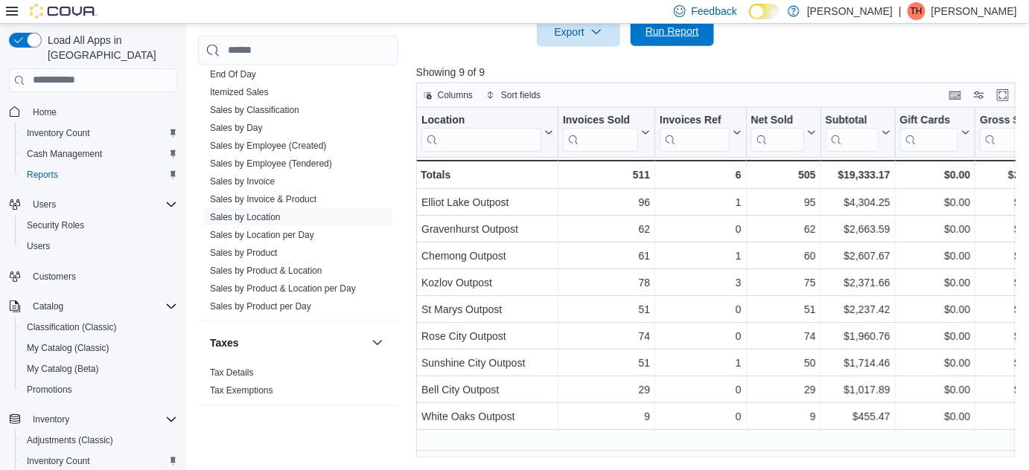
click at [679, 44] on span "Run Report" at bounding box center [671, 31] width 65 height 30
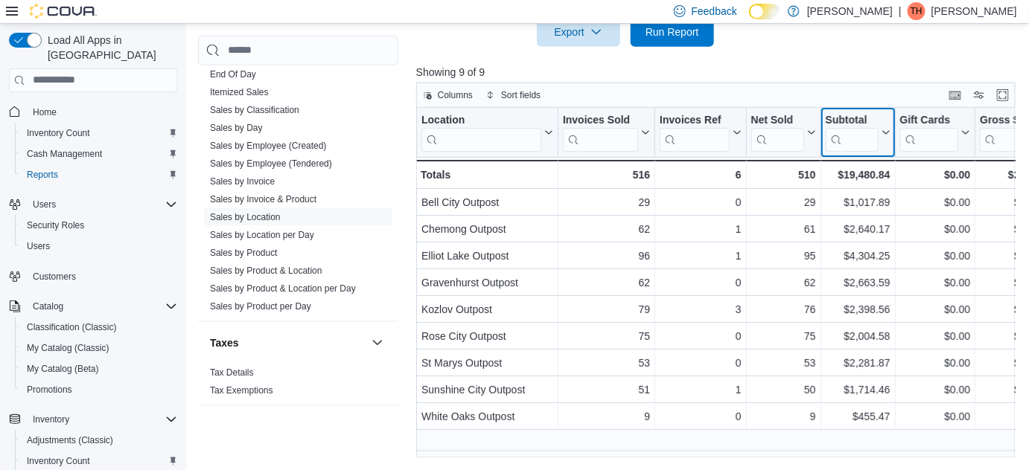
click at [848, 118] on div "Subtotal" at bounding box center [851, 120] width 53 height 14
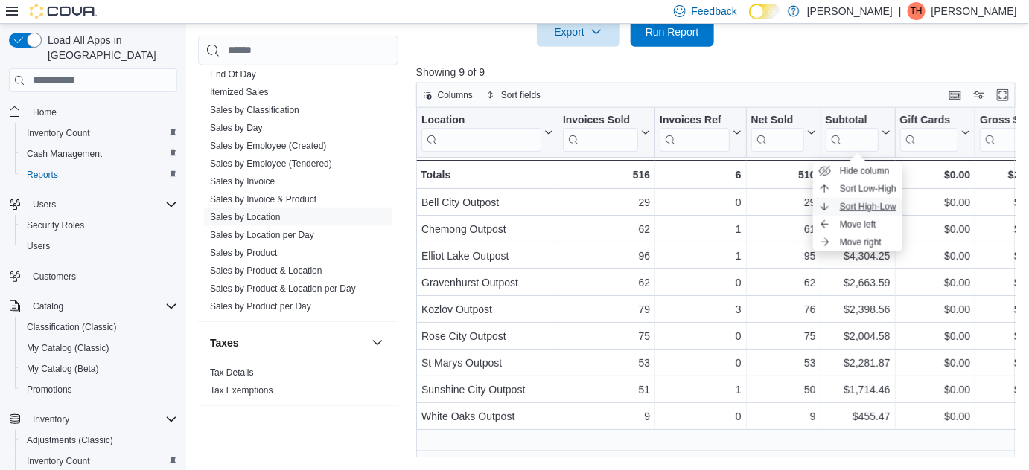
click at [883, 202] on span "Sort High-Low" at bounding box center [867, 207] width 57 height 12
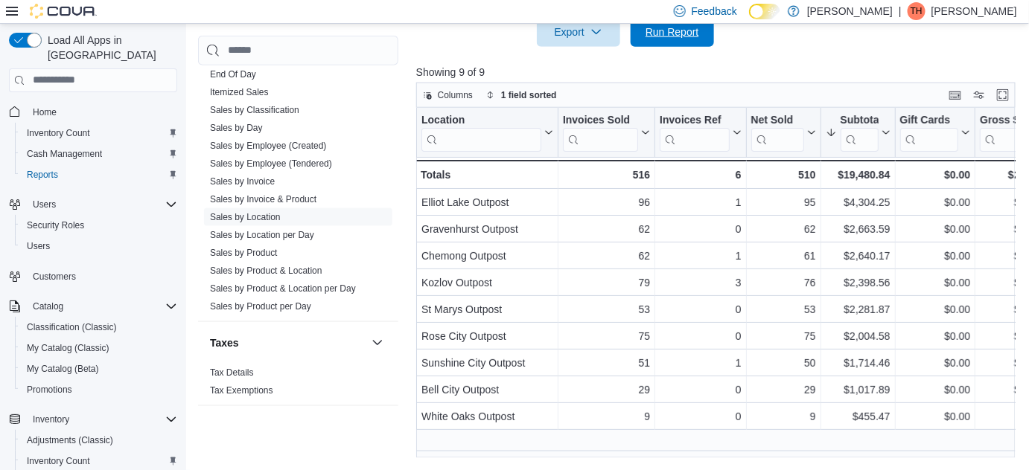
drag, startPoint x: 677, startPoint y: 25, endPoint x: 1034, endPoint y: 94, distance: 363.7
click at [677, 27] on span "Run Report" at bounding box center [672, 32] width 54 height 15
click at [701, 43] on span "Run Report" at bounding box center [671, 31] width 65 height 30
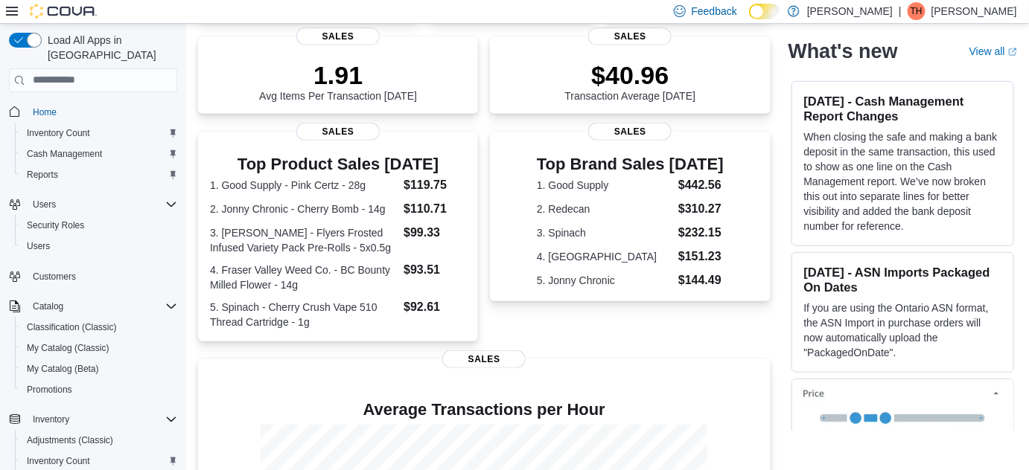
scroll to position [202, 0]
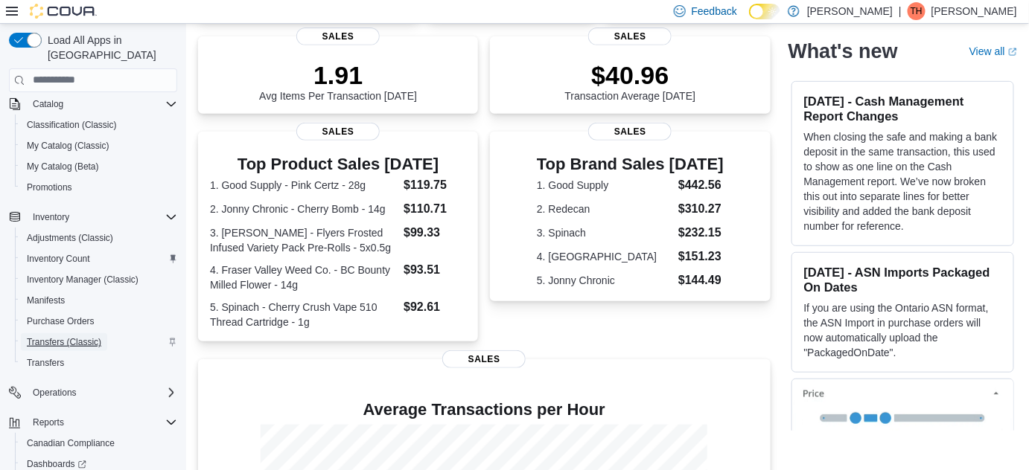
click at [55, 336] on span "Transfers (Classic)" at bounding box center [64, 342] width 74 height 12
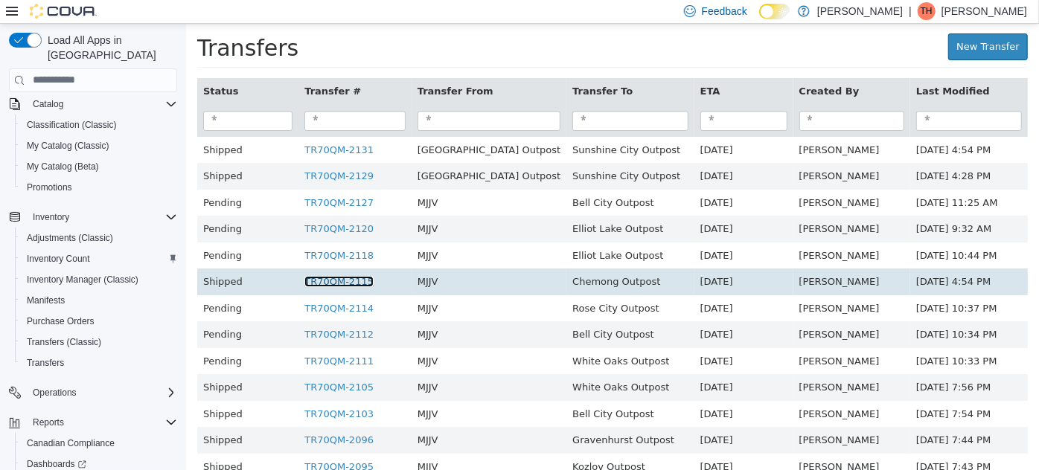
click at [309, 284] on link "TR70QM-2115" at bounding box center [338, 280] width 69 height 11
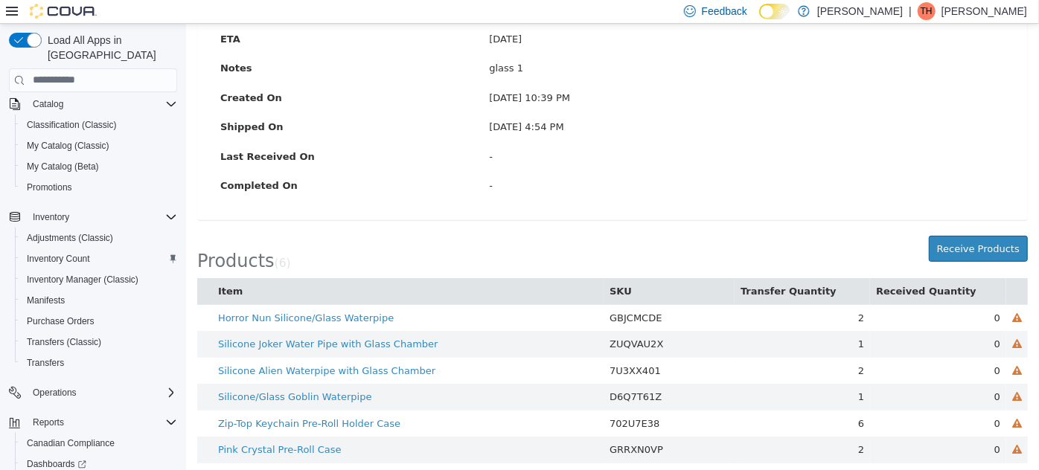
scroll to position [228, 0]
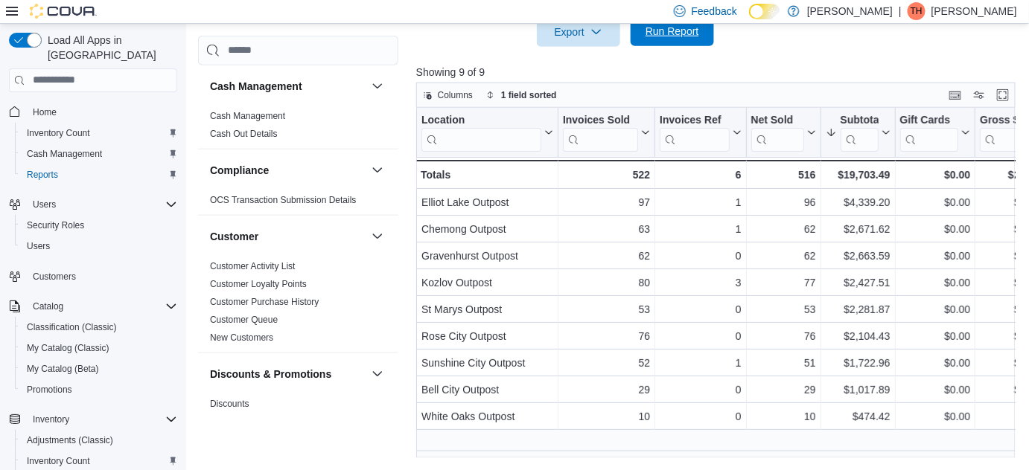
scroll to position [1079, 0]
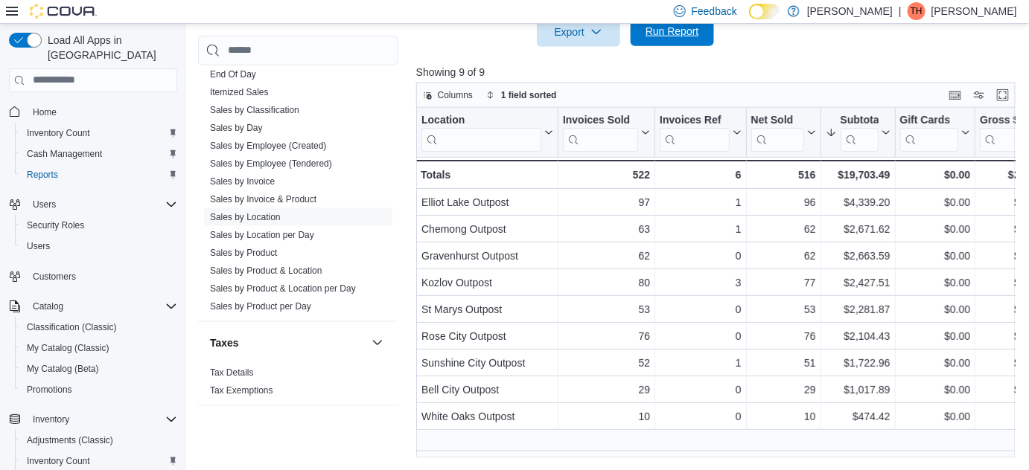
click at [673, 36] on span "Run Report" at bounding box center [672, 31] width 54 height 15
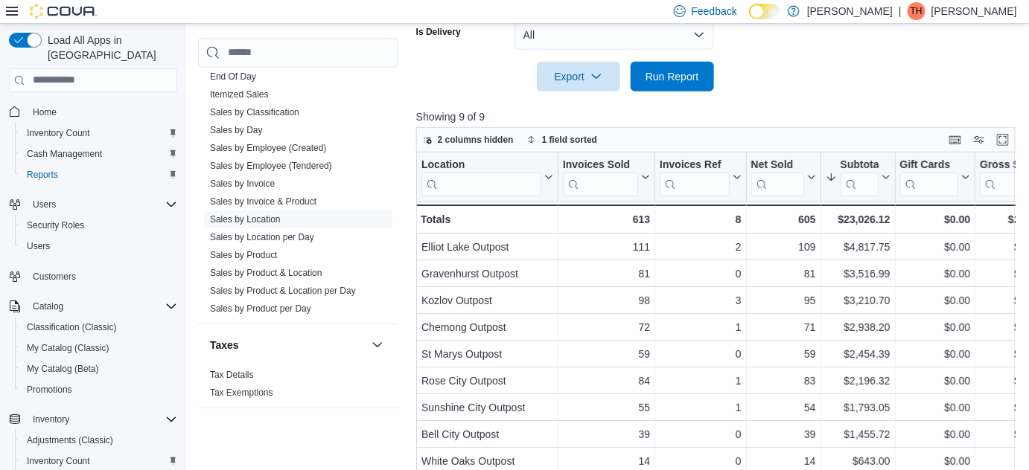
scroll to position [441, 0]
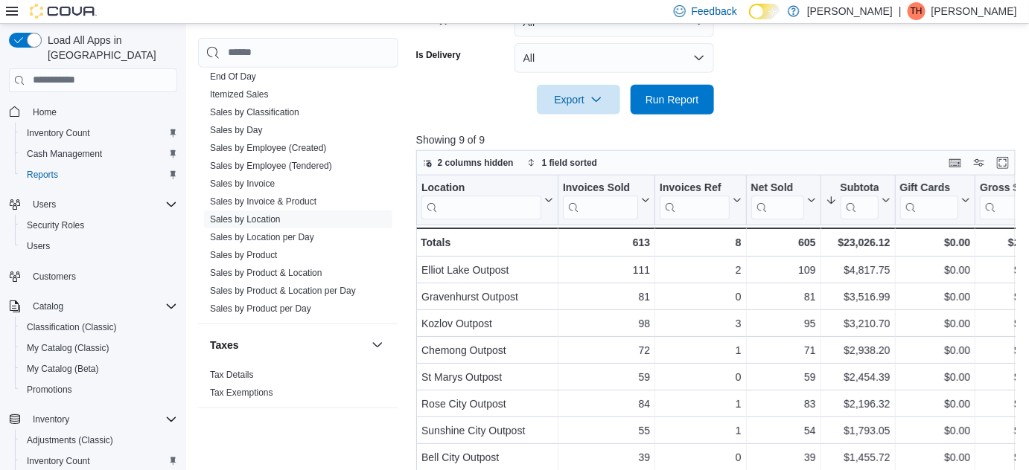
drag, startPoint x: 720, startPoint y: 128, endPoint x: 691, endPoint y: 103, distance: 38.6
click at [720, 127] on div at bounding box center [718, 124] width 605 height 18
click at [687, 101] on span "Run Report" at bounding box center [672, 99] width 54 height 15
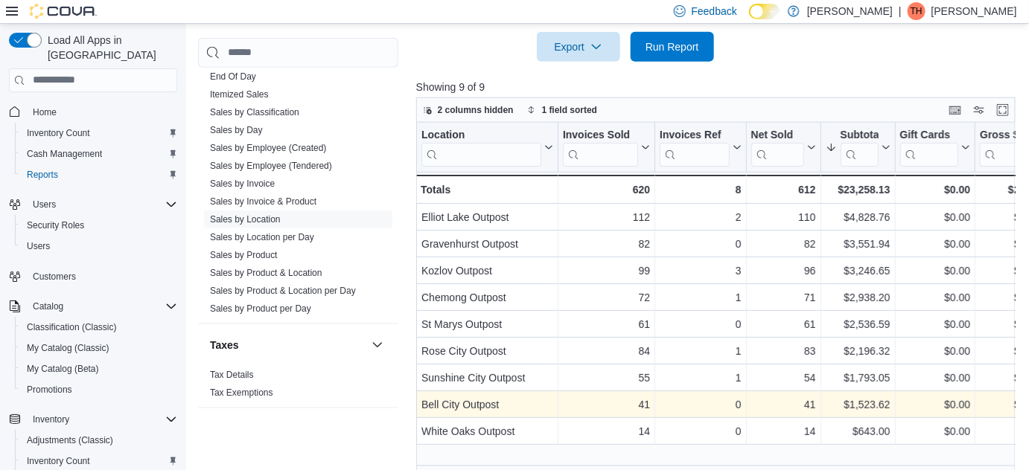
scroll to position [509, 0]
